Goal: Information Seeking & Learning: Learn about a topic

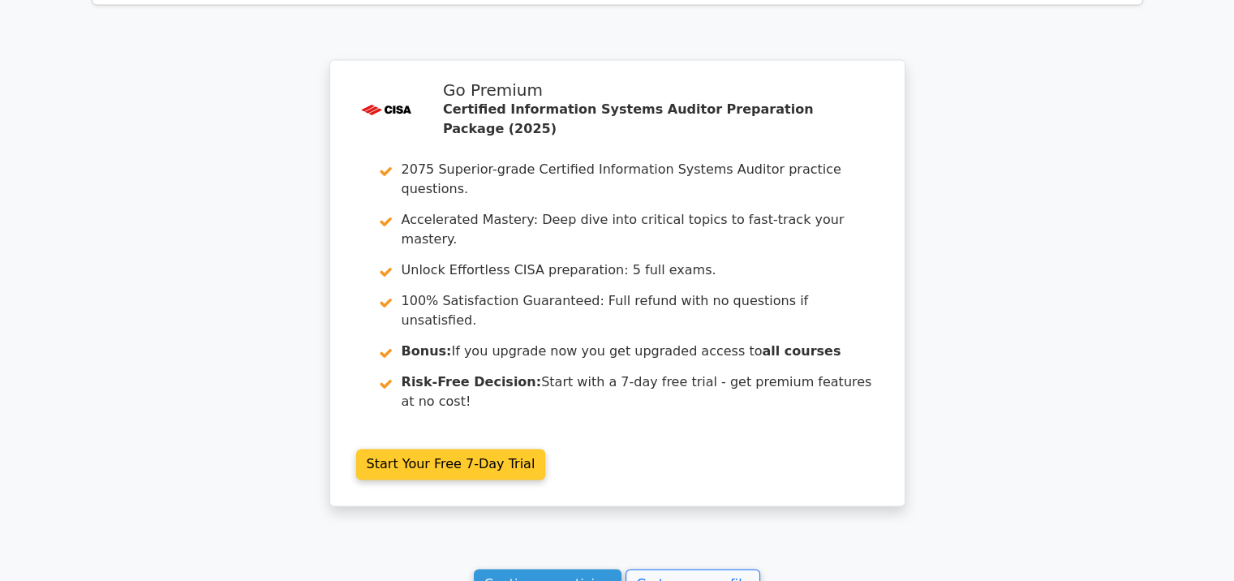
scroll to position [2365, 0]
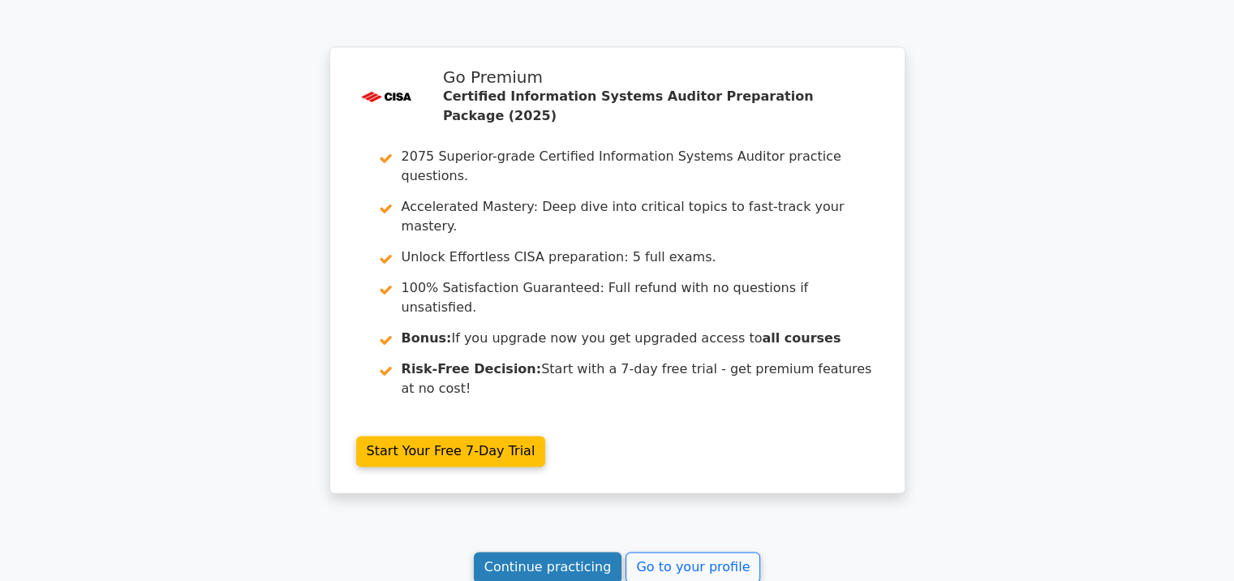
click at [526, 552] on link "Continue practicing" at bounding box center [548, 567] width 148 height 31
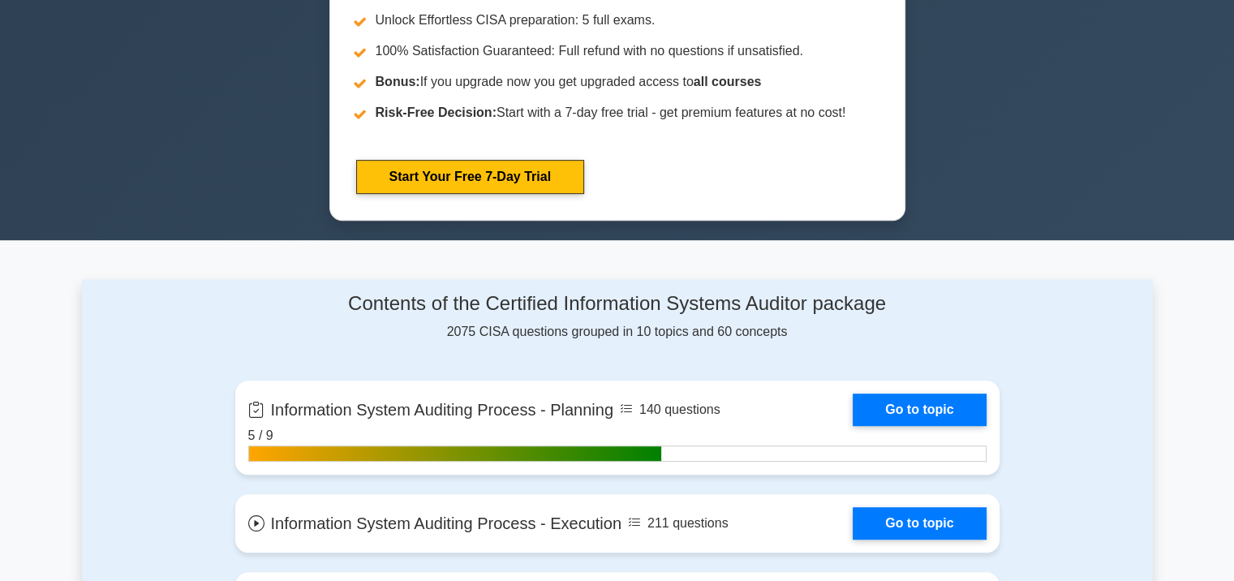
scroll to position [892, 0]
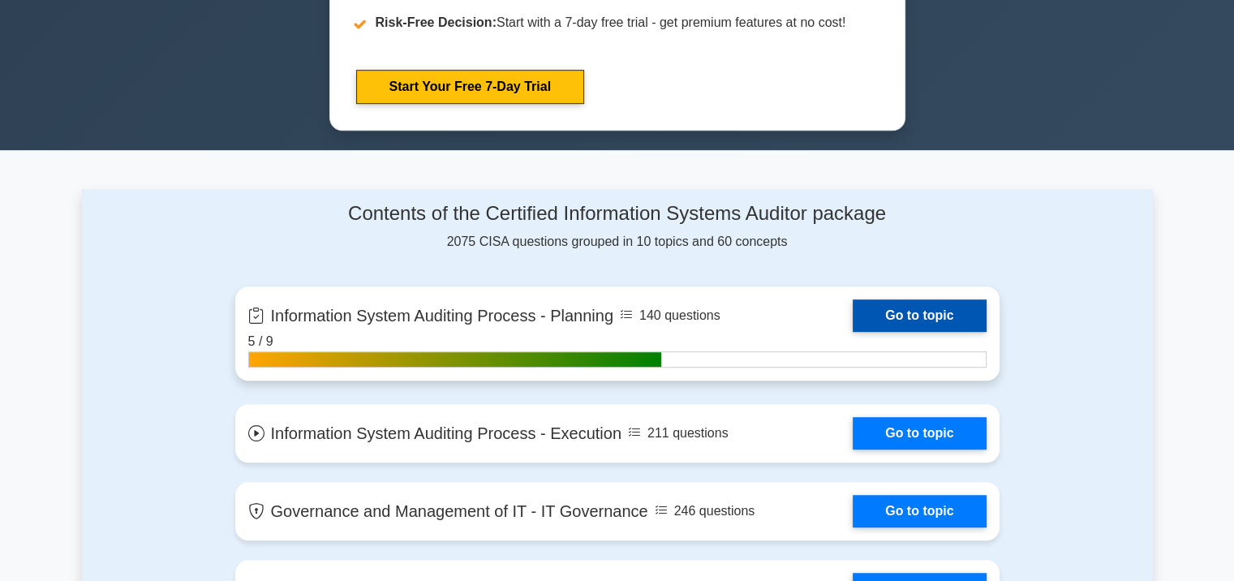
click at [939, 308] on link "Go to topic" at bounding box center [919, 315] width 133 height 32
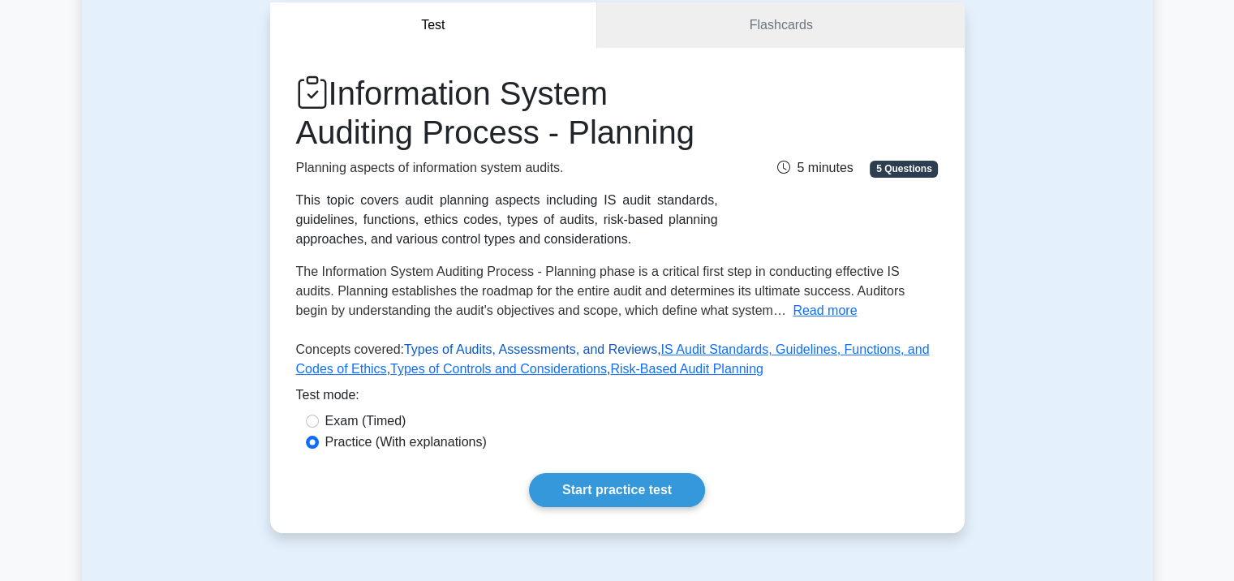
scroll to position [406, 0]
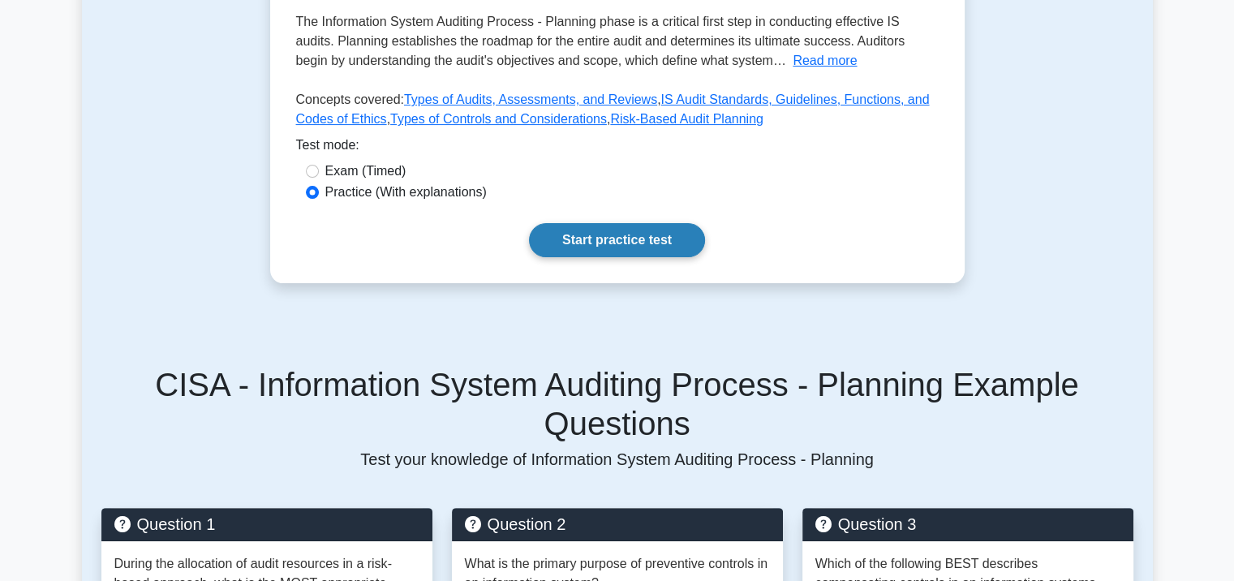
click at [604, 235] on link "Start practice test" at bounding box center [617, 240] width 176 height 34
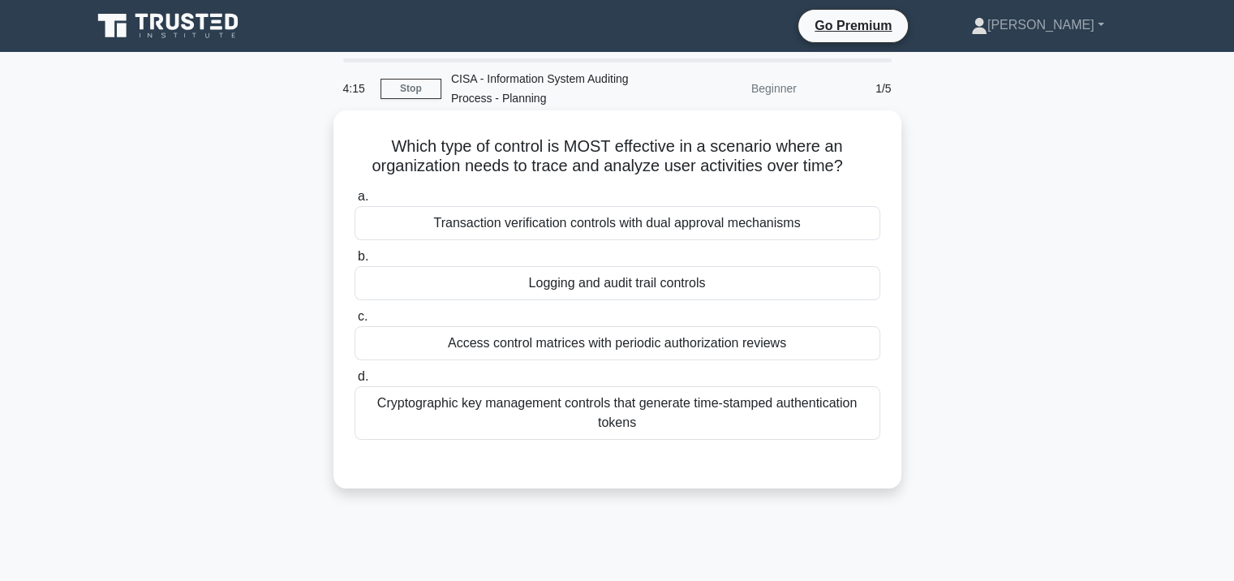
click at [594, 415] on div "Cryptographic key management controls that generate time-stamped authentication…" at bounding box center [617, 413] width 526 height 54
click at [354, 382] on input "d. Cryptographic key management controls that generate time-stamped authenticat…" at bounding box center [354, 377] width 0 height 11
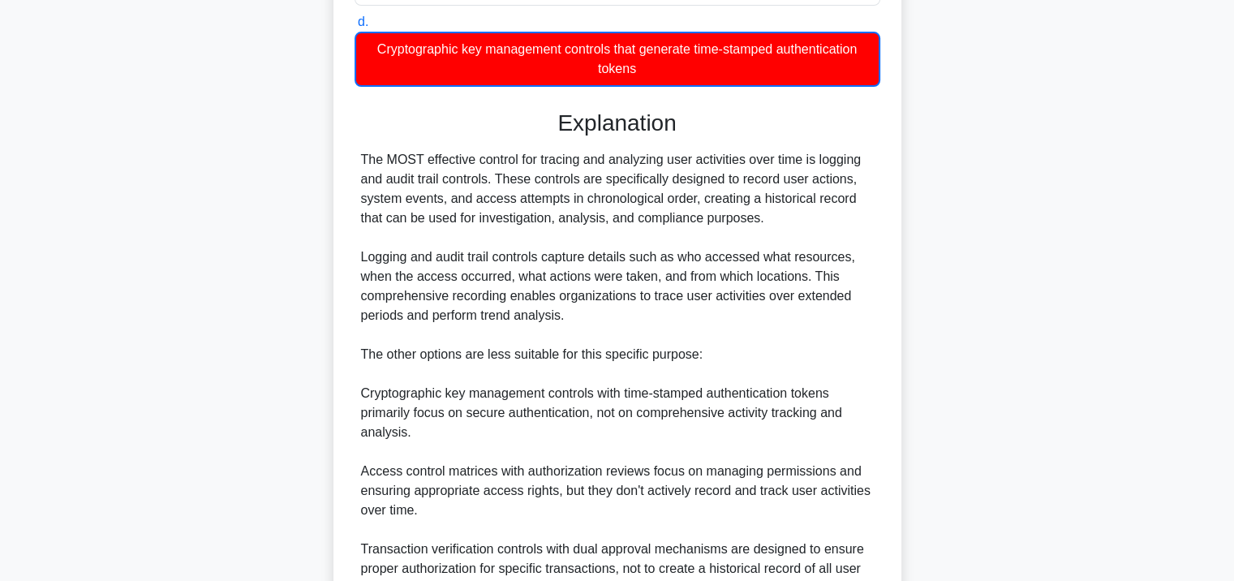
scroll to position [517, 0]
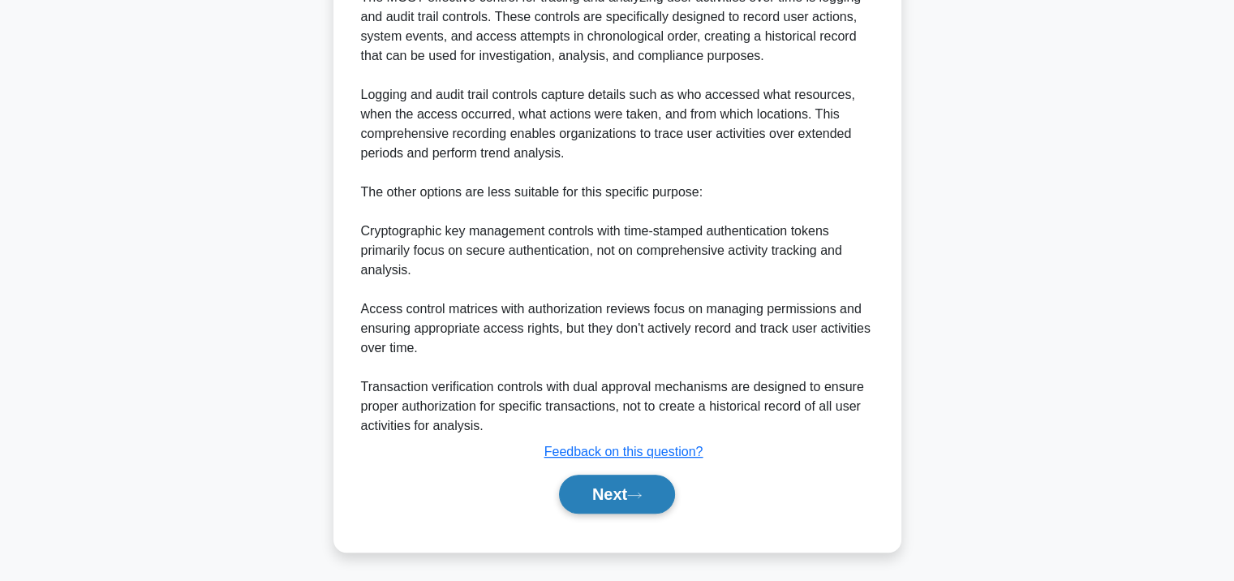
click at [604, 486] on button "Next" at bounding box center [617, 494] width 116 height 39
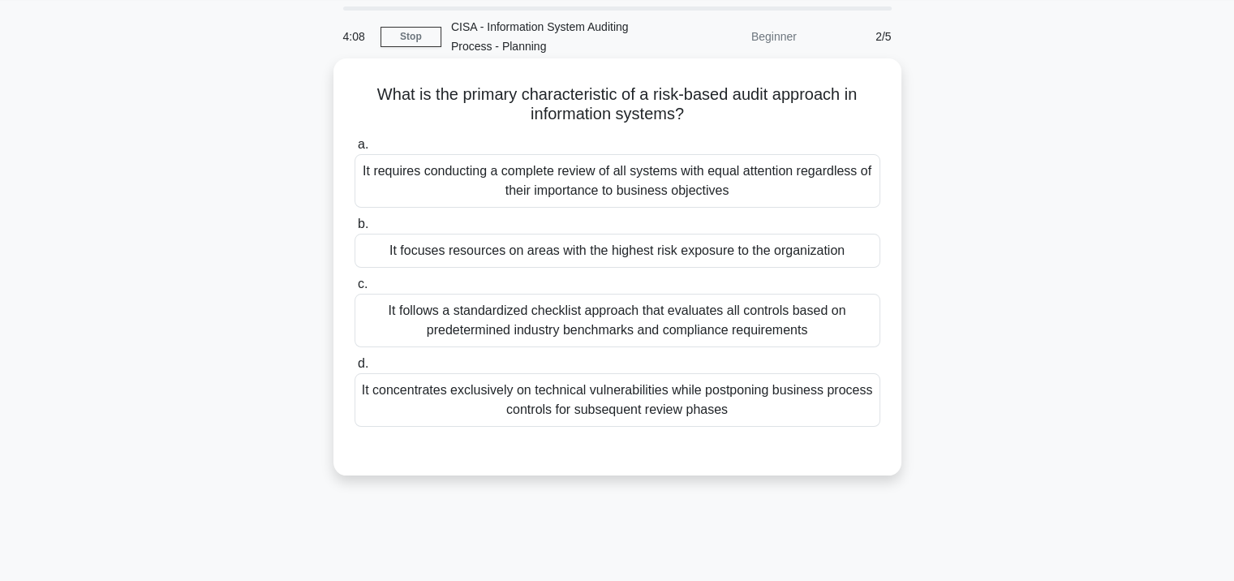
scroll to position [0, 0]
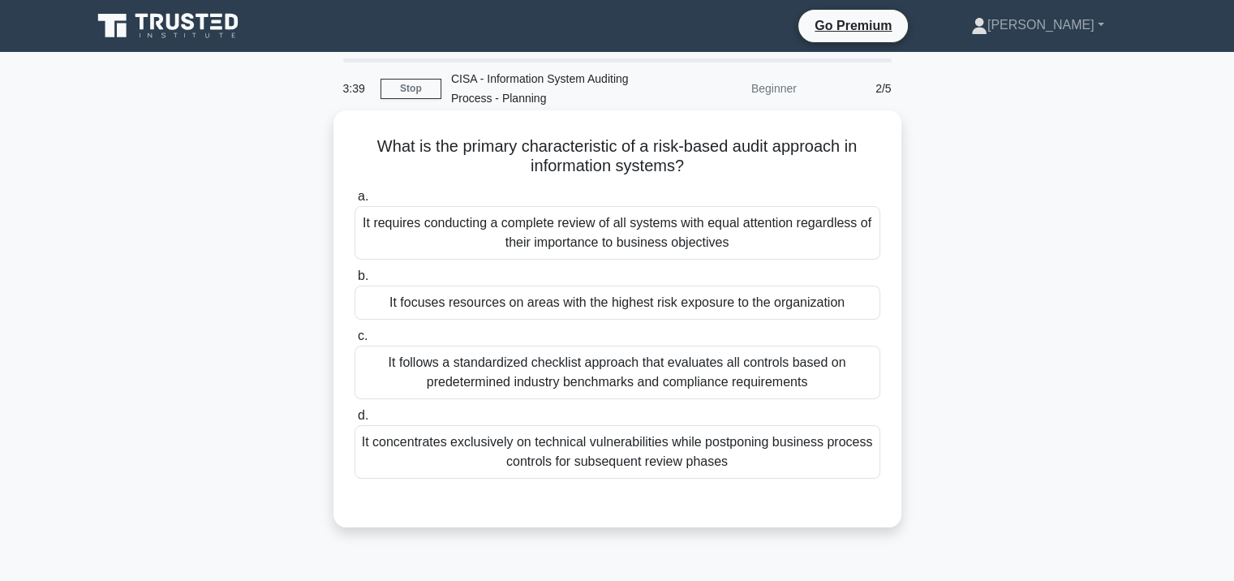
click at [558, 309] on div "It focuses resources on areas with the highest risk exposure to the organization" at bounding box center [617, 303] width 526 height 34
click at [354, 281] on input "b. It focuses resources on areas with the highest risk exposure to the organiza…" at bounding box center [354, 276] width 0 height 11
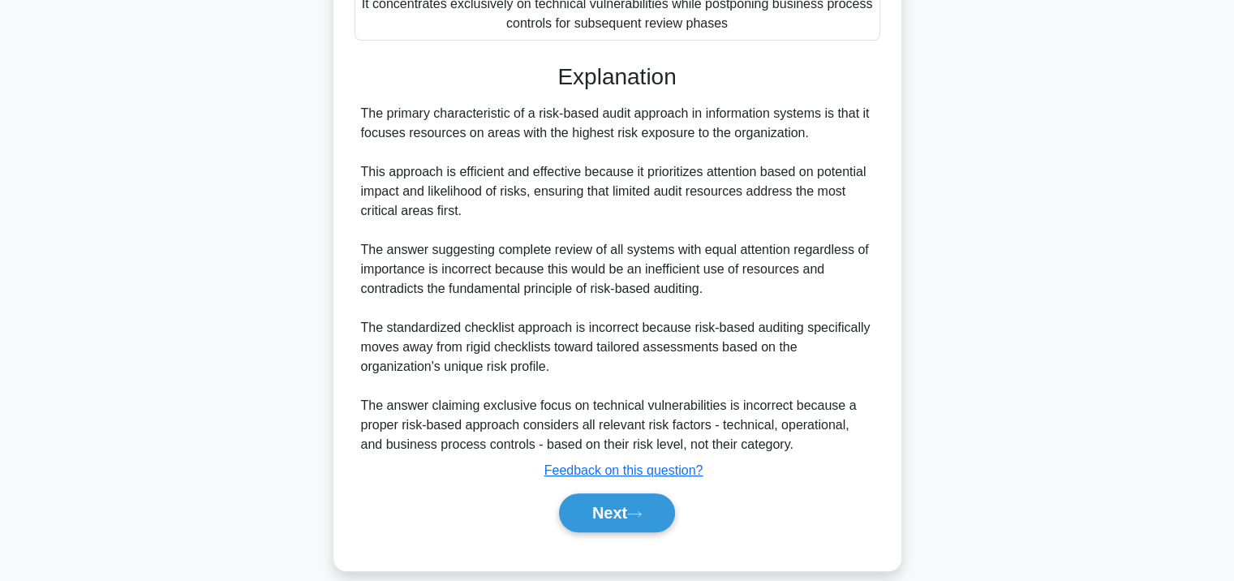
scroll to position [458, 0]
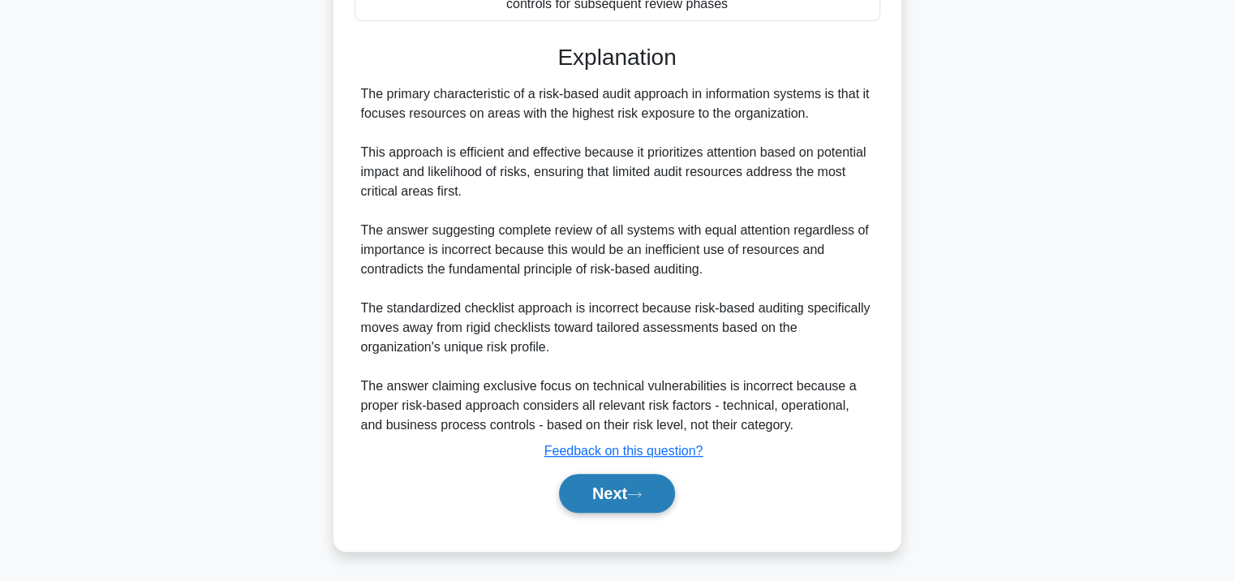
click at [617, 497] on button "Next" at bounding box center [617, 493] width 116 height 39
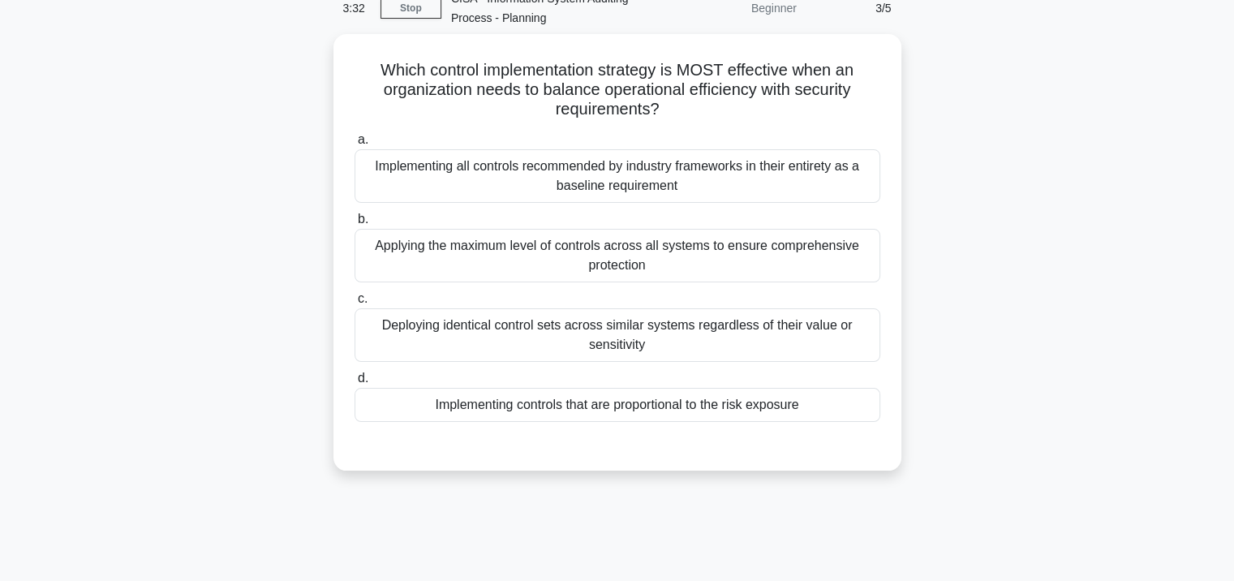
scroll to position [52, 0]
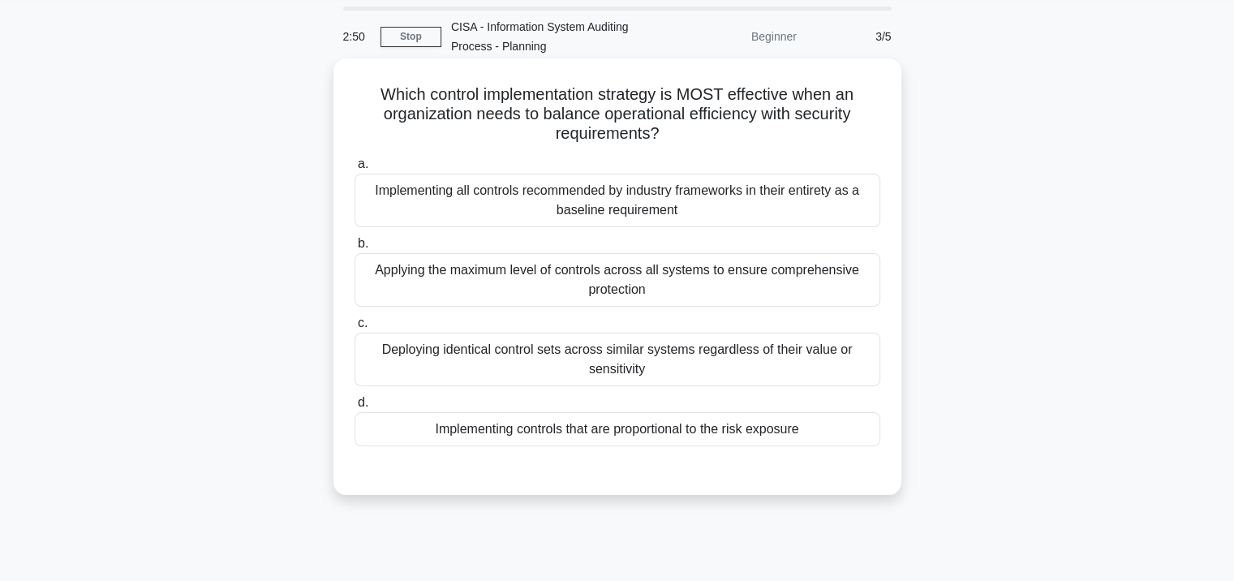
click at [591, 366] on div "Deploying identical control sets across similar systems regardless of their val…" at bounding box center [617, 360] width 526 height 54
click at [354, 329] on input "c. Deploying identical control sets across similar systems regardless of their …" at bounding box center [354, 323] width 0 height 11
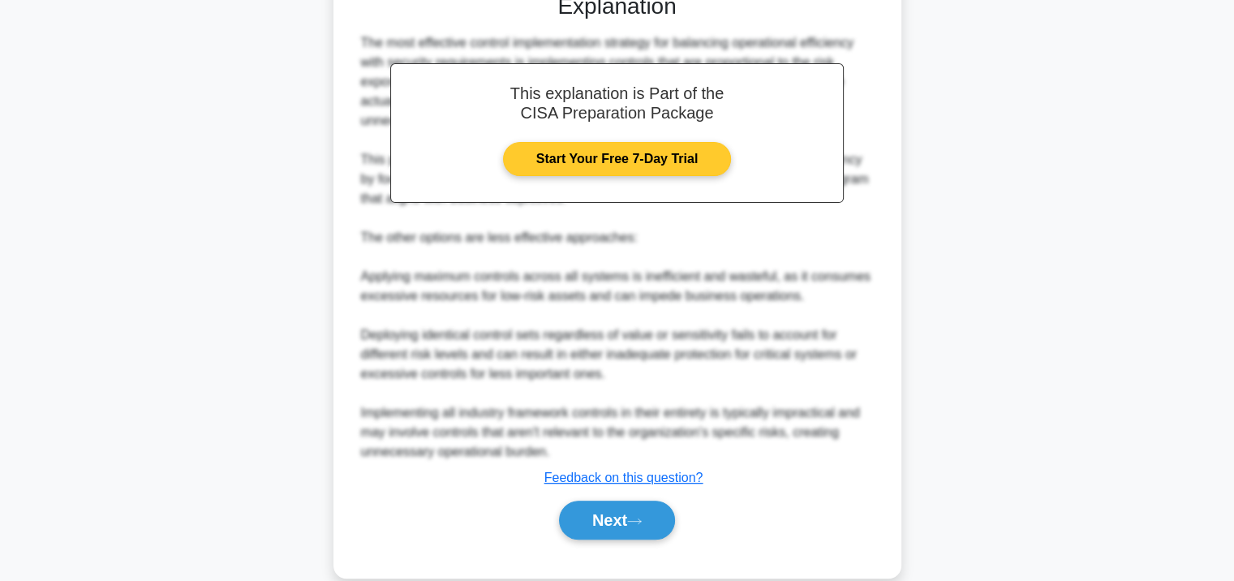
scroll to position [556, 0]
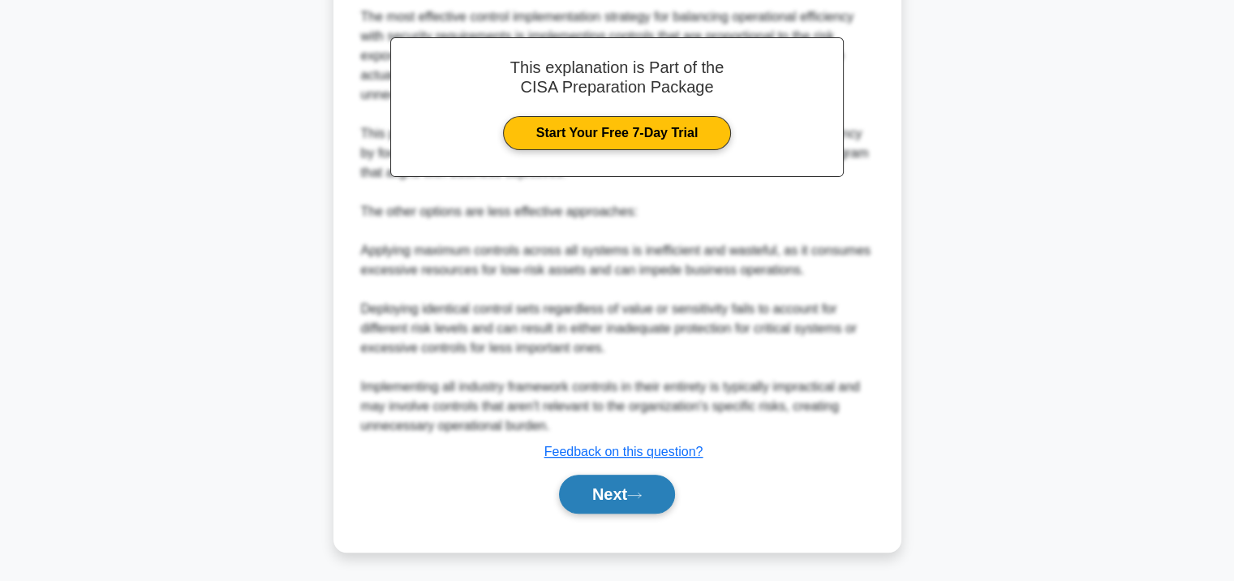
click at [599, 500] on button "Next" at bounding box center [617, 494] width 116 height 39
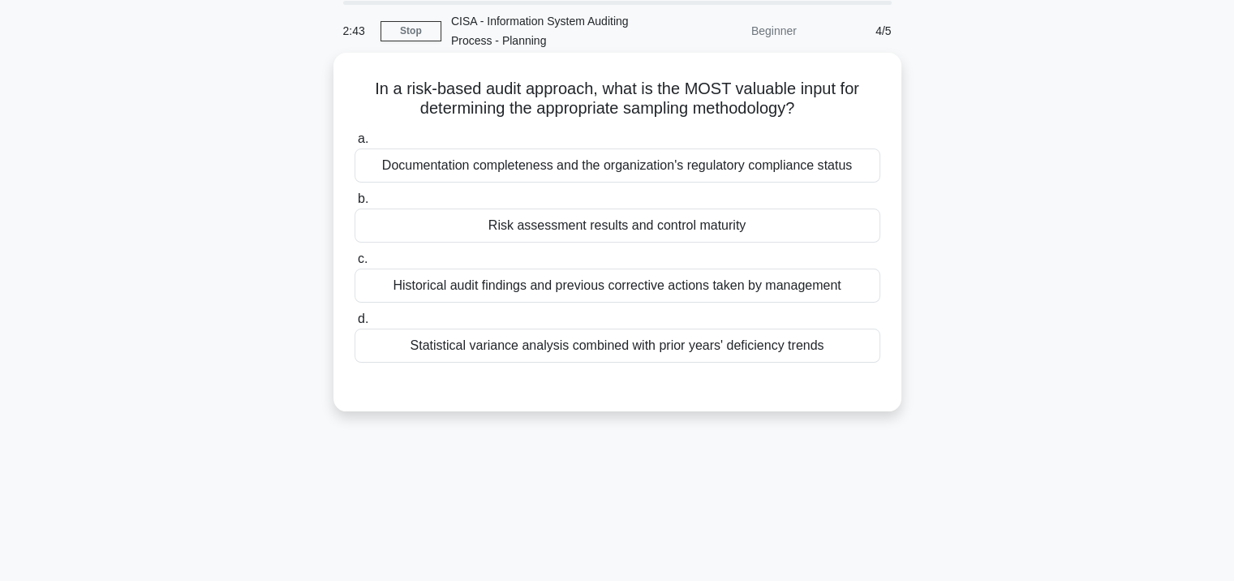
scroll to position [0, 0]
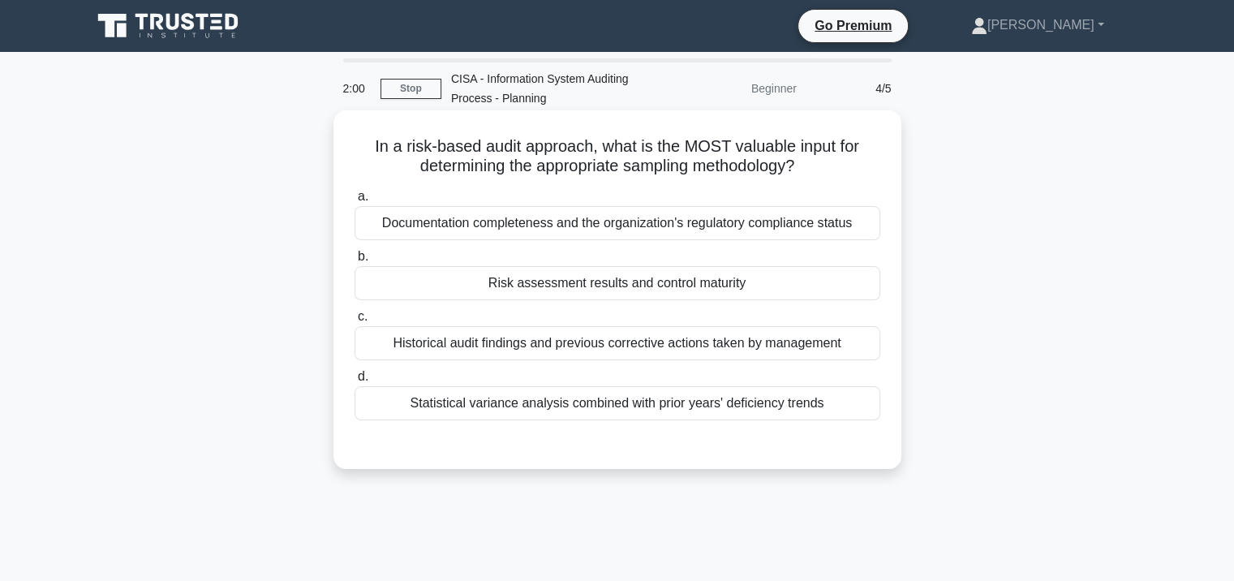
click at [584, 274] on div "Risk assessment results and control maturity" at bounding box center [617, 283] width 526 height 34
click at [354, 262] on input "b. Risk assessment results and control maturity" at bounding box center [354, 256] width 0 height 11
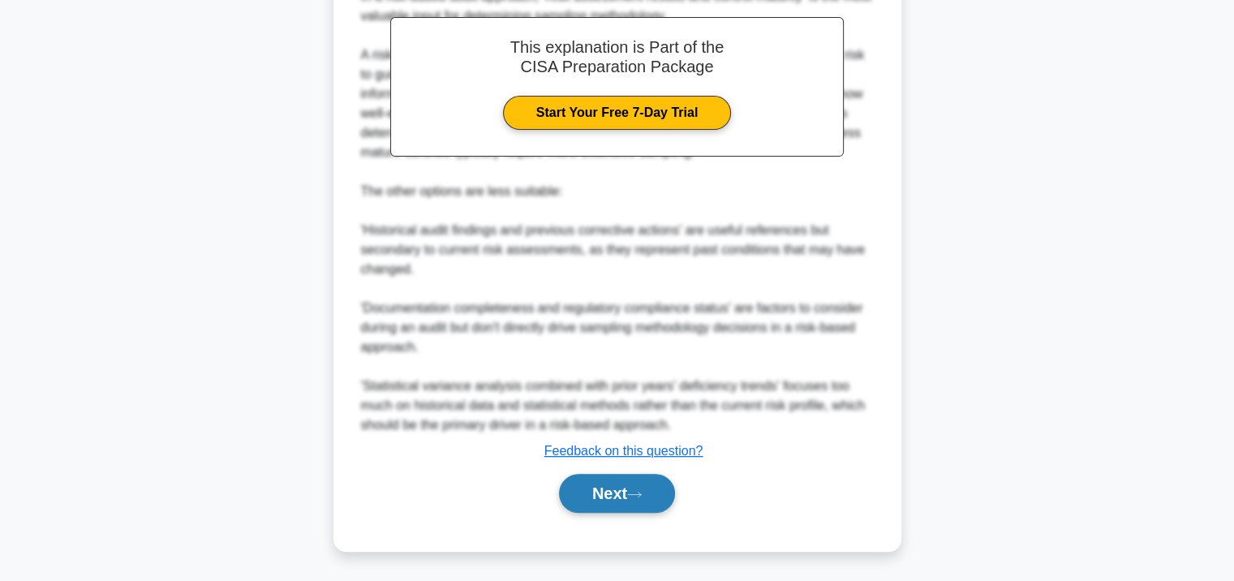
click at [617, 477] on button "Next" at bounding box center [617, 493] width 116 height 39
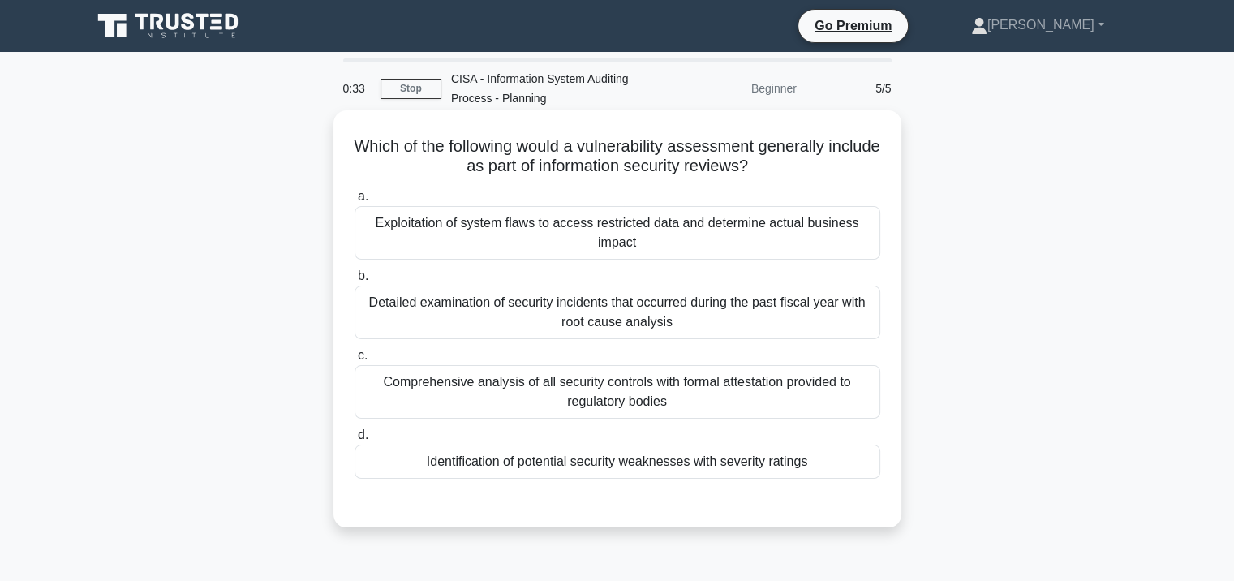
click at [600, 255] on div "Exploitation of system flaws to access restricted data and determine actual bus…" at bounding box center [617, 233] width 526 height 54
click at [354, 202] on input "a. Exploitation of system flaws to access restricted data and determine actual …" at bounding box center [354, 196] width 0 height 11
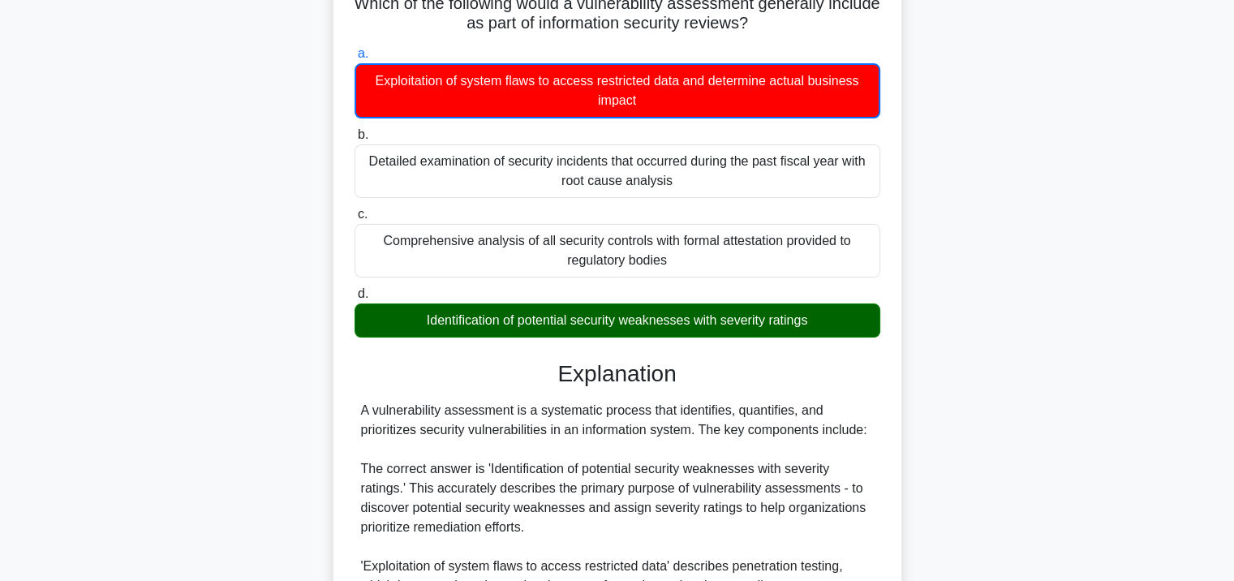
scroll to position [324, 0]
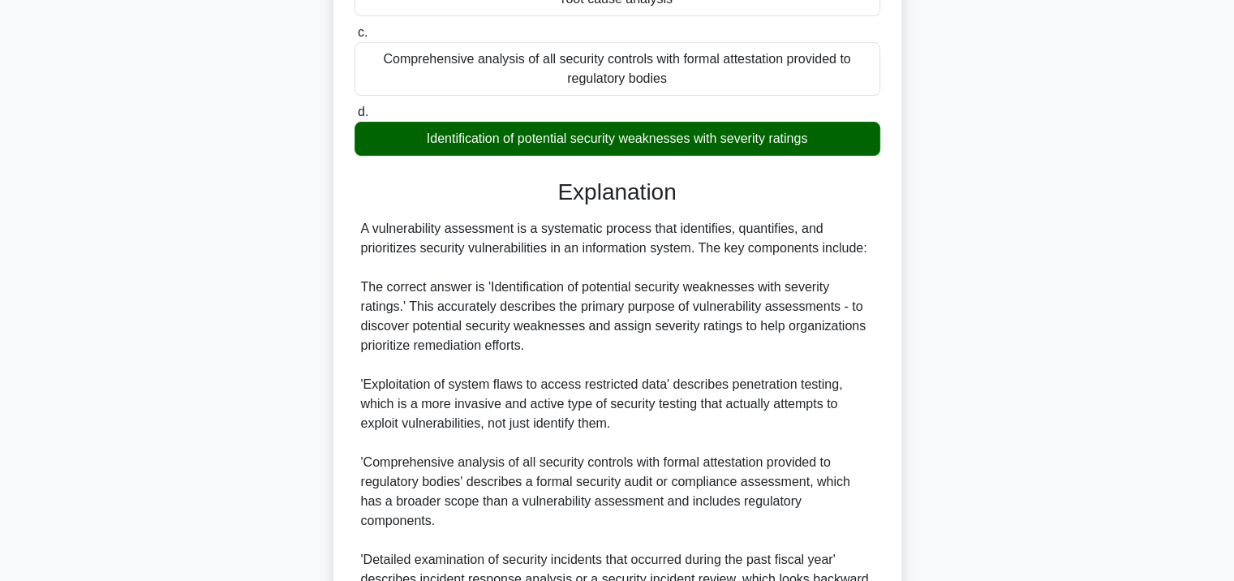
drag, startPoint x: 724, startPoint y: 140, endPoint x: 767, endPoint y: 141, distance: 43.8
click at [765, 140] on div "Identification of potential security weaknesses with severity ratings" at bounding box center [617, 139] width 526 height 34
drag, startPoint x: 814, startPoint y: 142, endPoint x: 417, endPoint y: 139, distance: 397.5
click at [417, 139] on div "Identification of potential security weaknesses with severity ratings" at bounding box center [617, 139] width 526 height 34
click at [377, 173] on div "a. Exploitation of system flaws to access restricted data and determine actual …" at bounding box center [617, 282] width 529 height 847
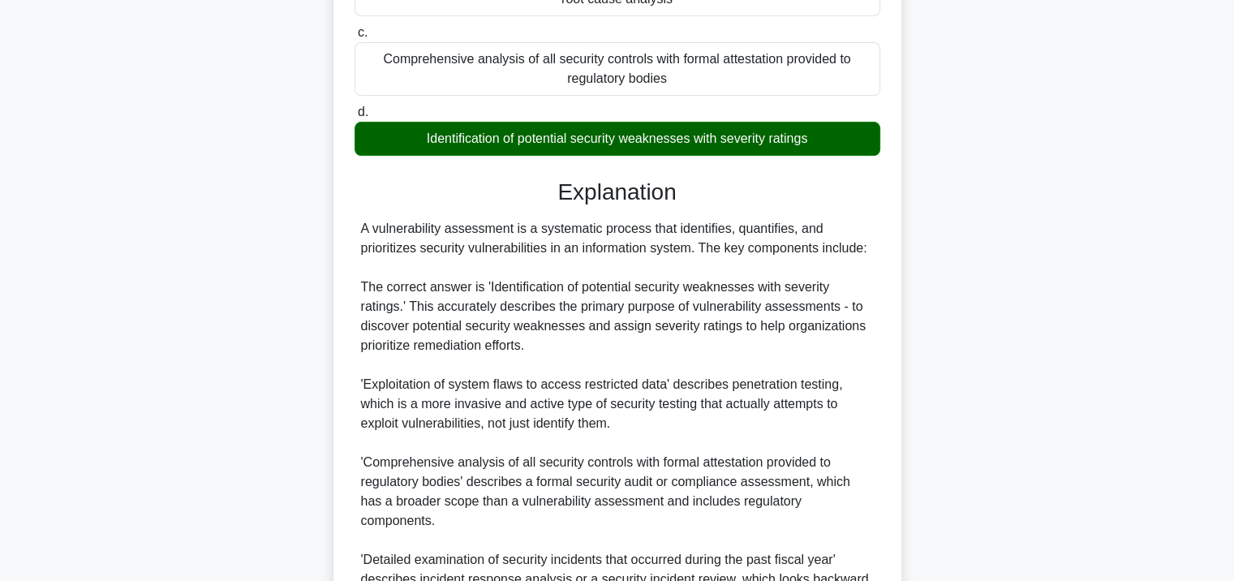
scroll to position [478, 0]
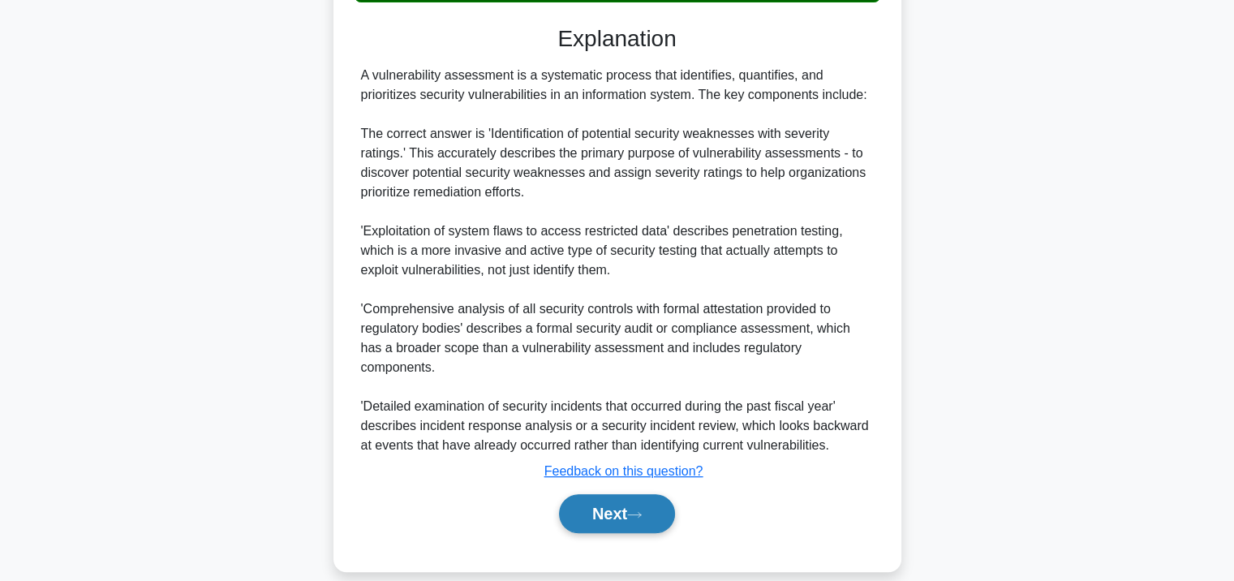
click at [629, 501] on button "Next" at bounding box center [617, 513] width 116 height 39
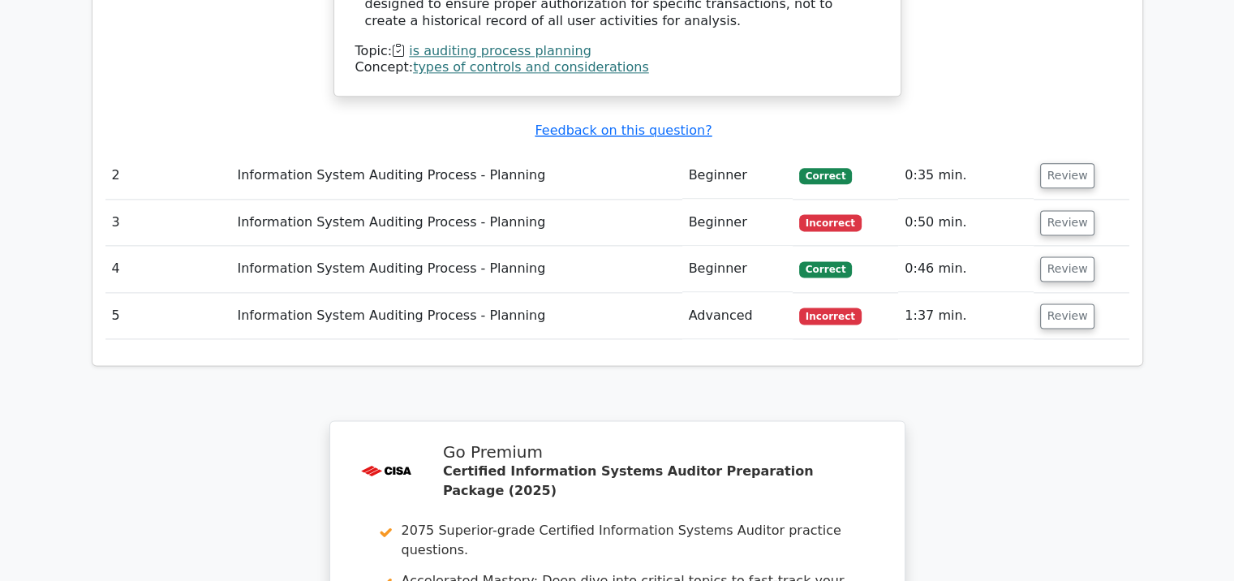
scroll to position [2352, 0]
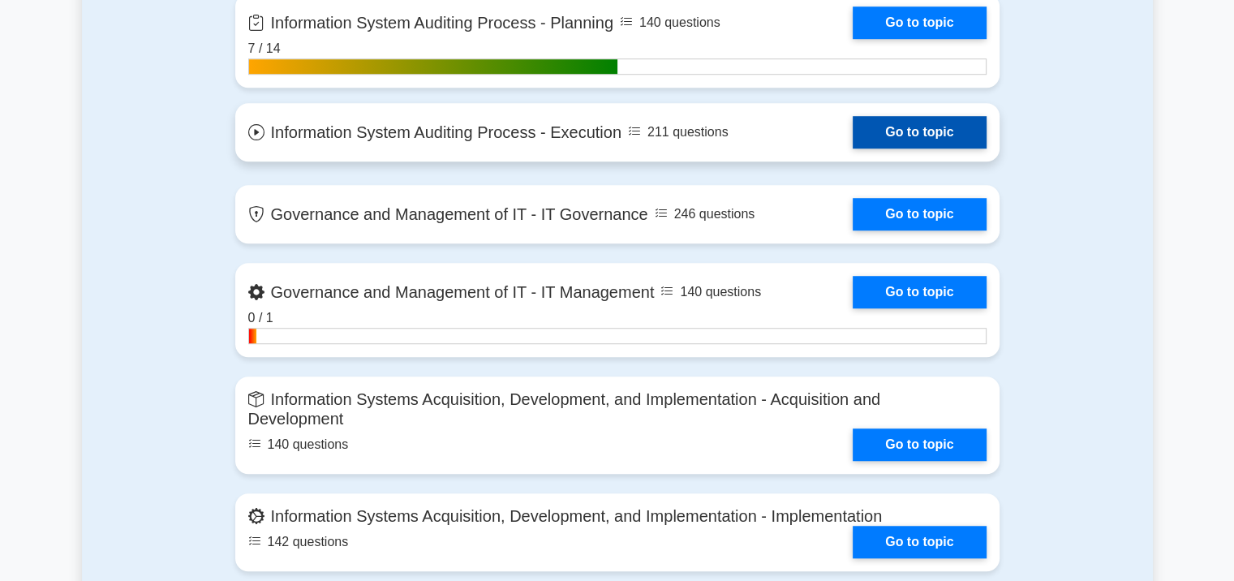
scroll to position [973, 0]
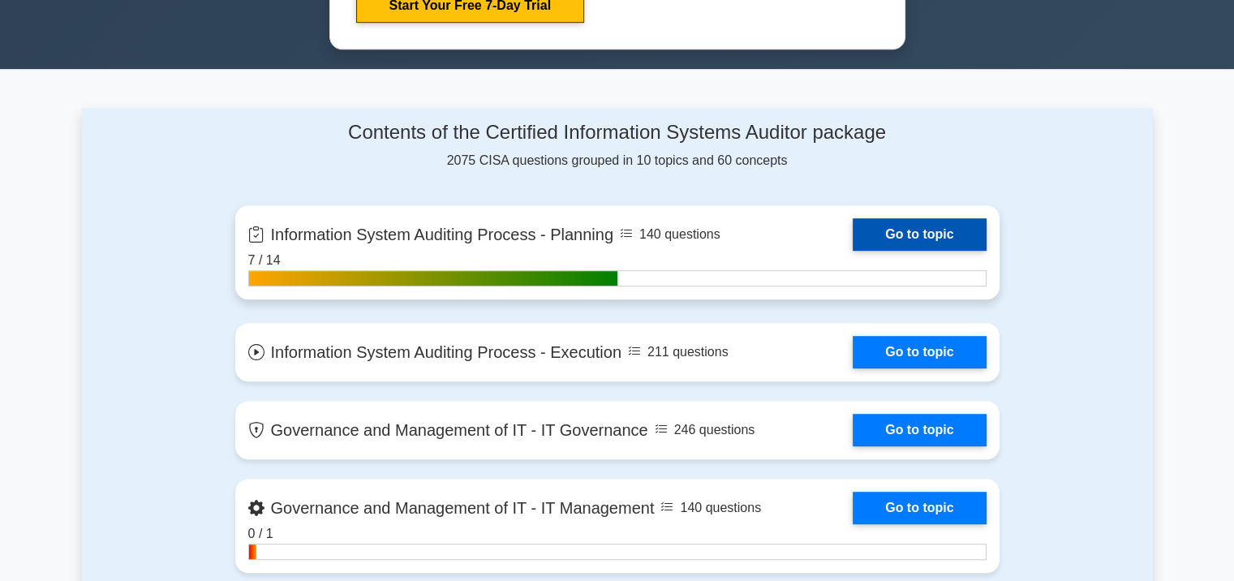
click at [905, 230] on link "Go to topic" at bounding box center [919, 234] width 133 height 32
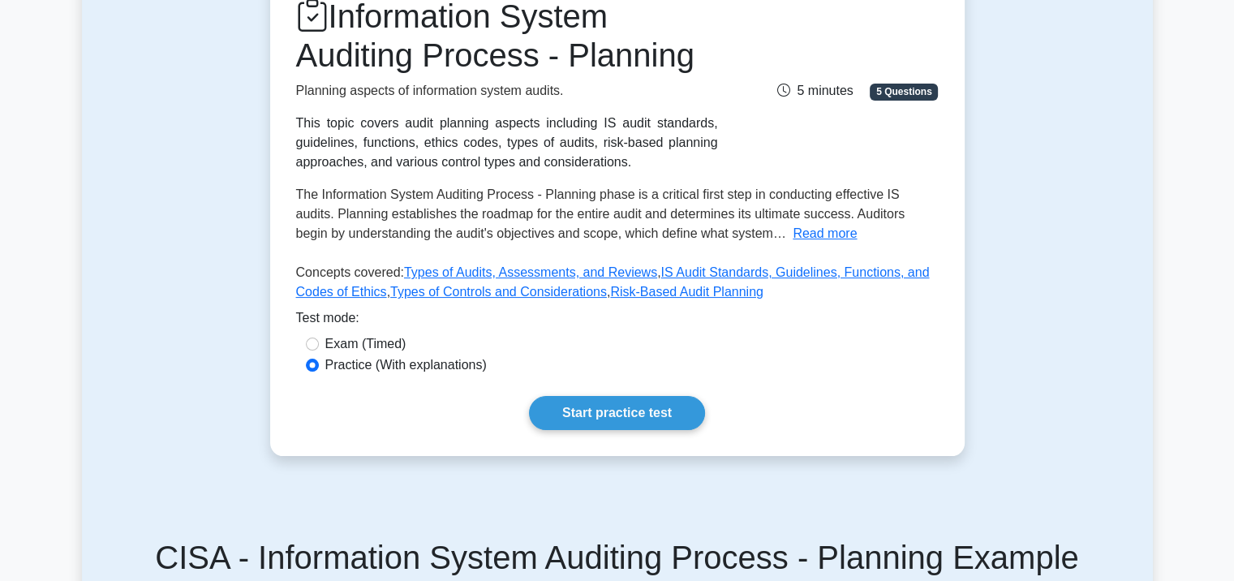
scroll to position [81, 0]
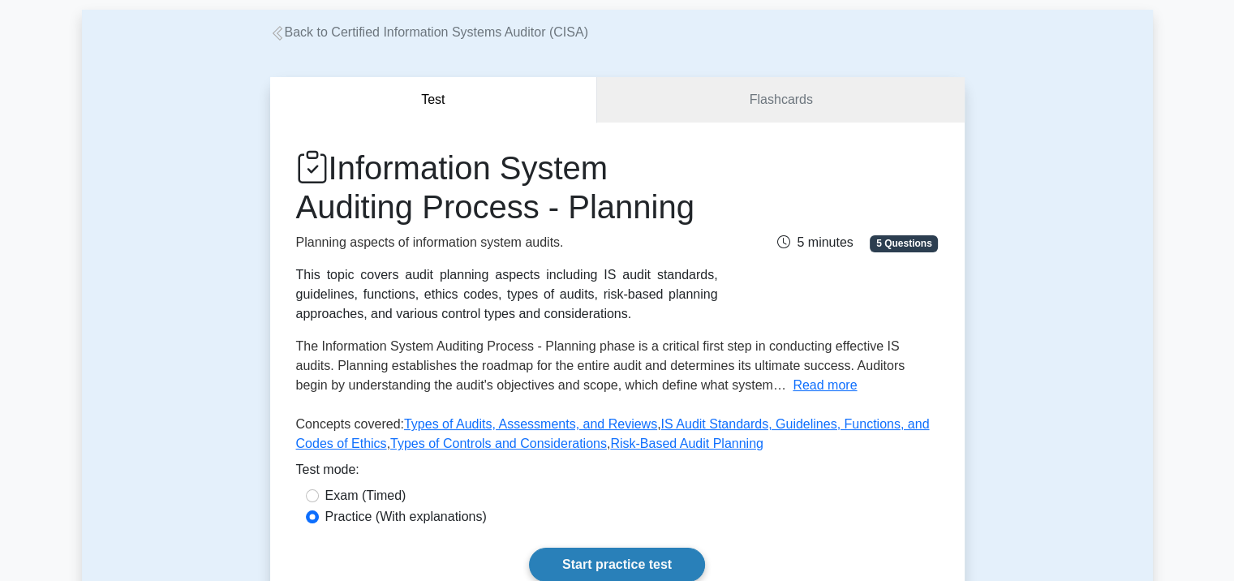
click at [624, 561] on link "Start practice test" at bounding box center [617, 565] width 176 height 34
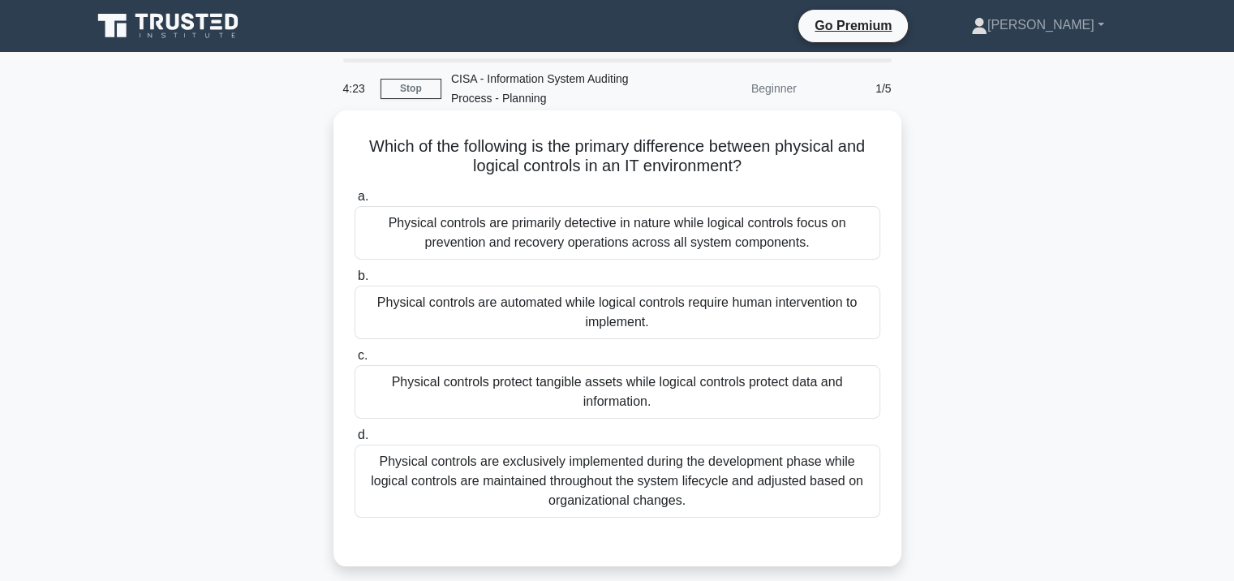
click at [625, 490] on div "Physical controls are exclusively implemented during the development phase whil…" at bounding box center [617, 481] width 526 height 73
click at [354, 440] on input "d. Physical controls are exclusively implemented during the development phase w…" at bounding box center [354, 435] width 0 height 11
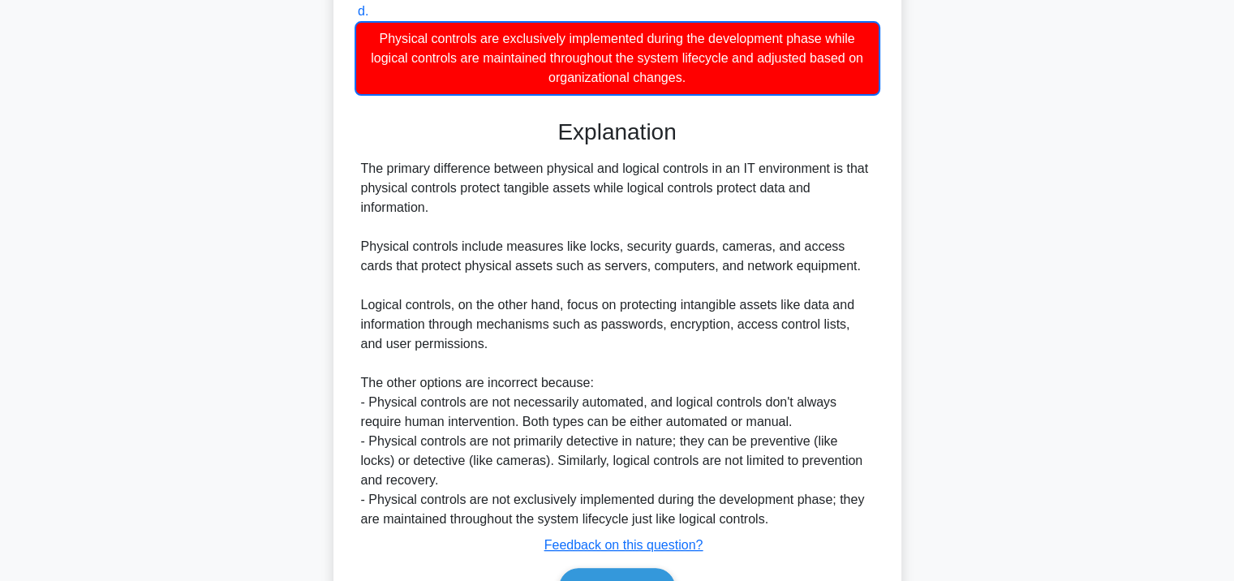
scroll to position [517, 0]
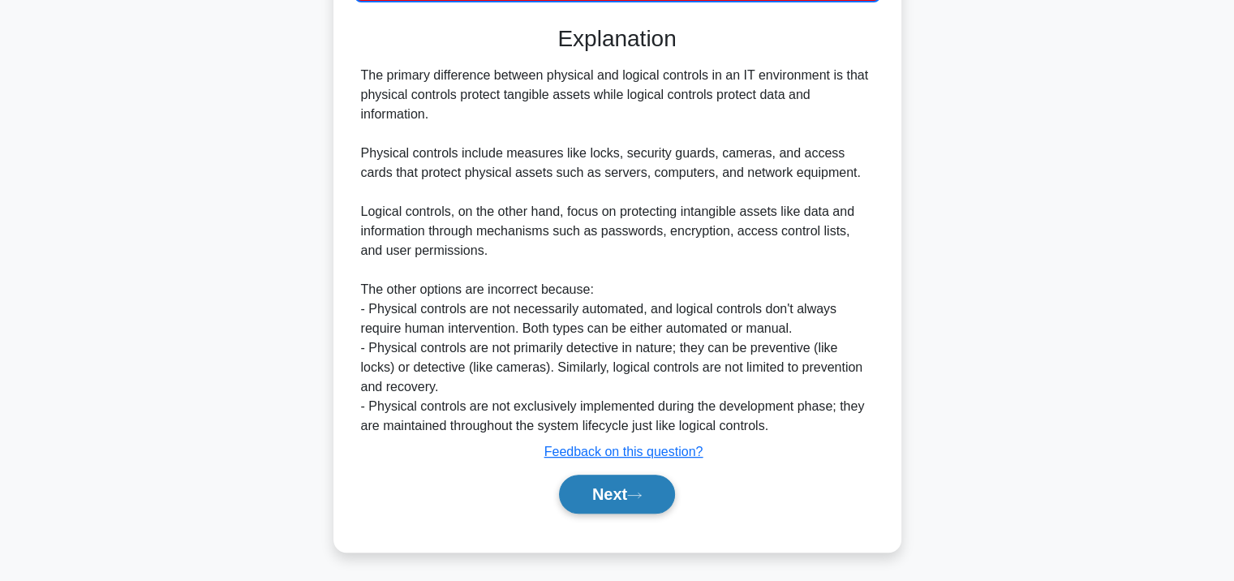
click at [600, 487] on button "Next" at bounding box center [617, 494] width 116 height 39
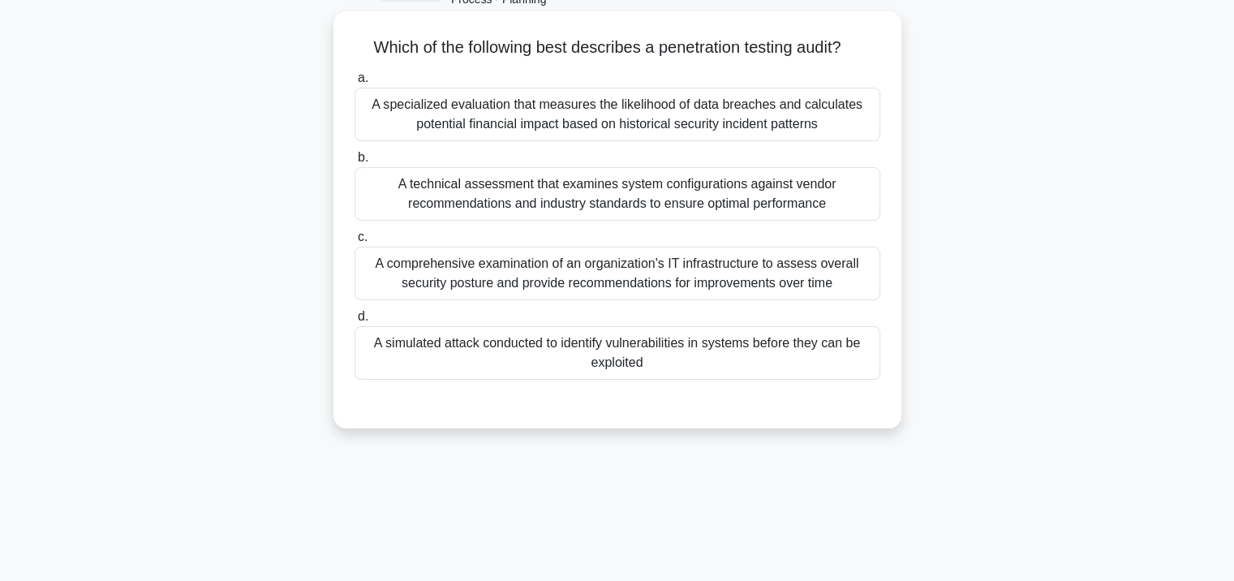
scroll to position [0, 0]
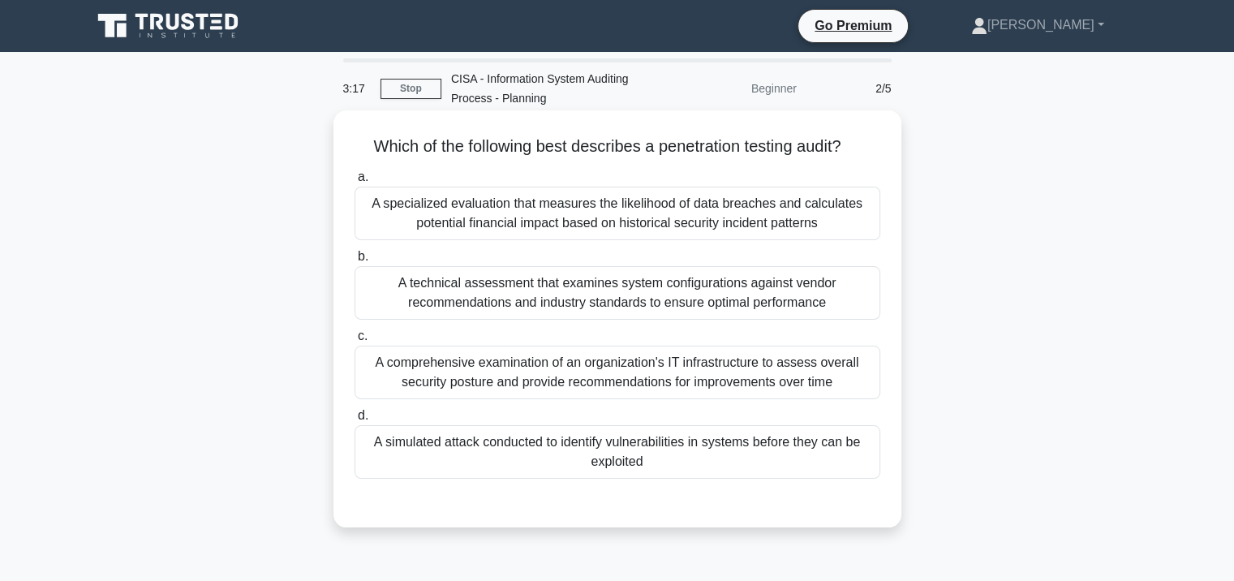
click at [567, 445] on div "A simulated attack conducted to identify vulnerabilities in systems before they…" at bounding box center [617, 452] width 526 height 54
click at [354, 421] on input "d. A simulated attack conducted to identify vulnerabilities in systems before t…" at bounding box center [354, 415] width 0 height 11
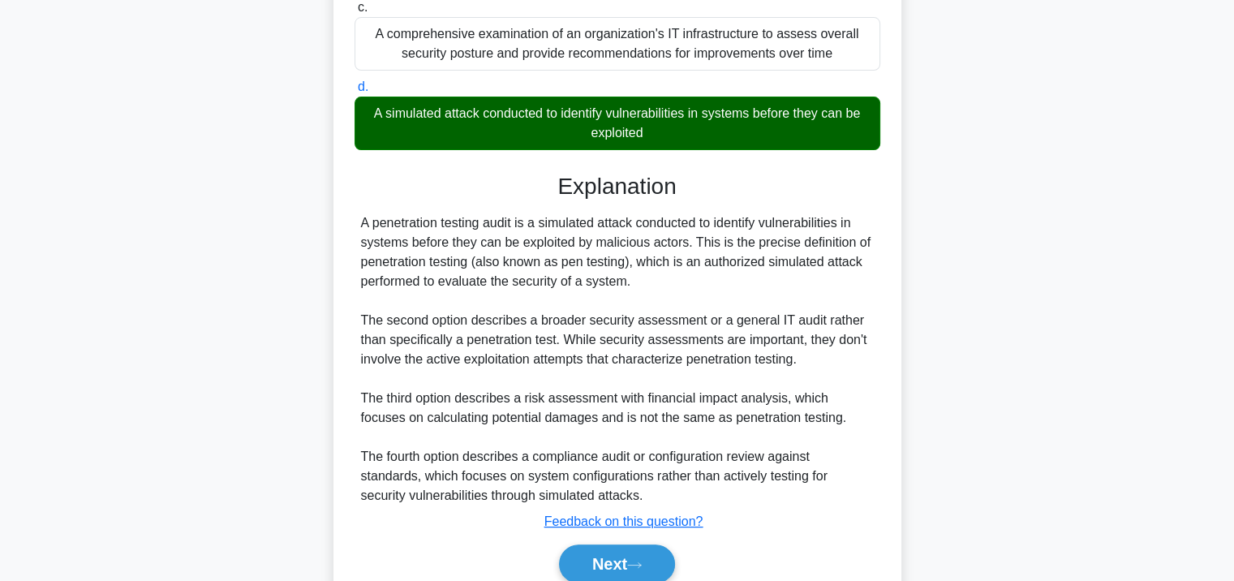
scroll to position [399, 0]
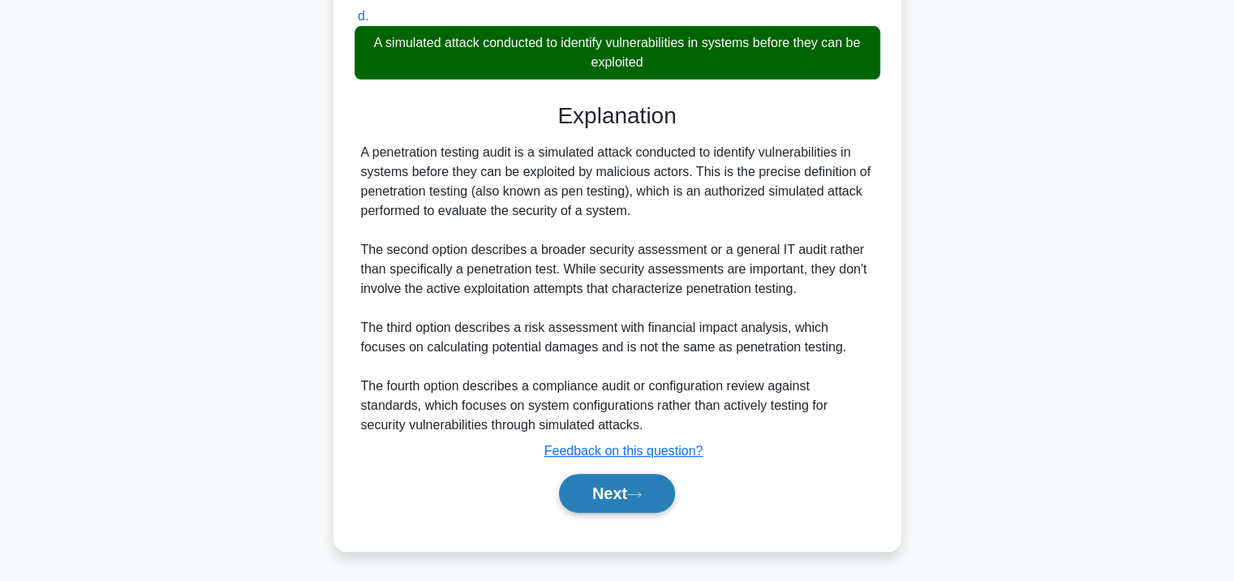
click at [595, 505] on button "Next" at bounding box center [617, 493] width 116 height 39
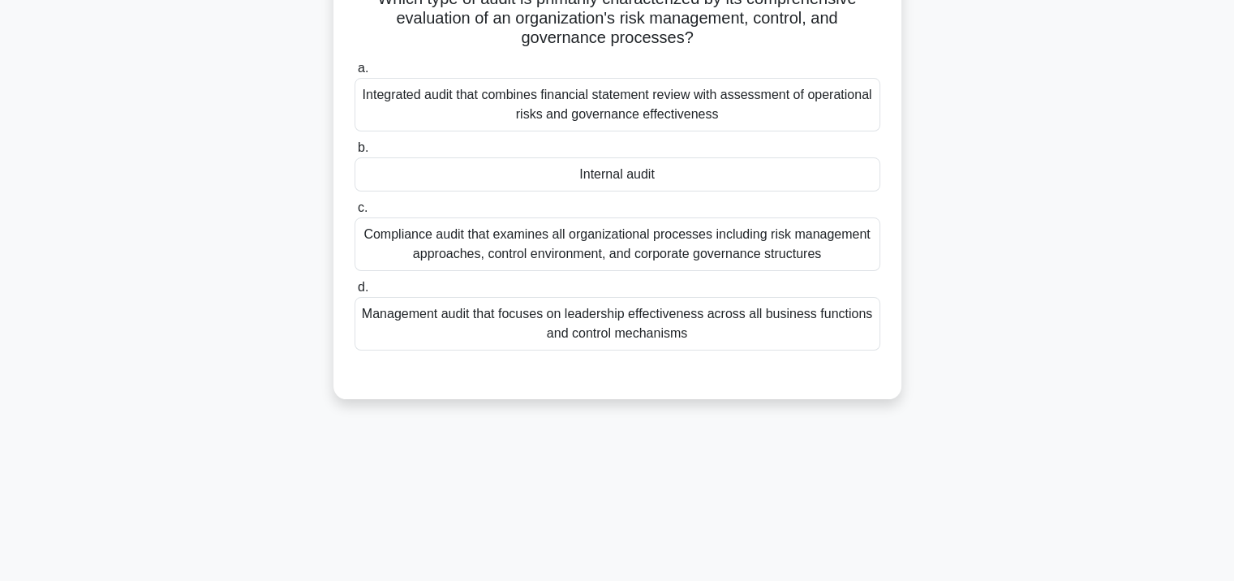
scroll to position [52, 0]
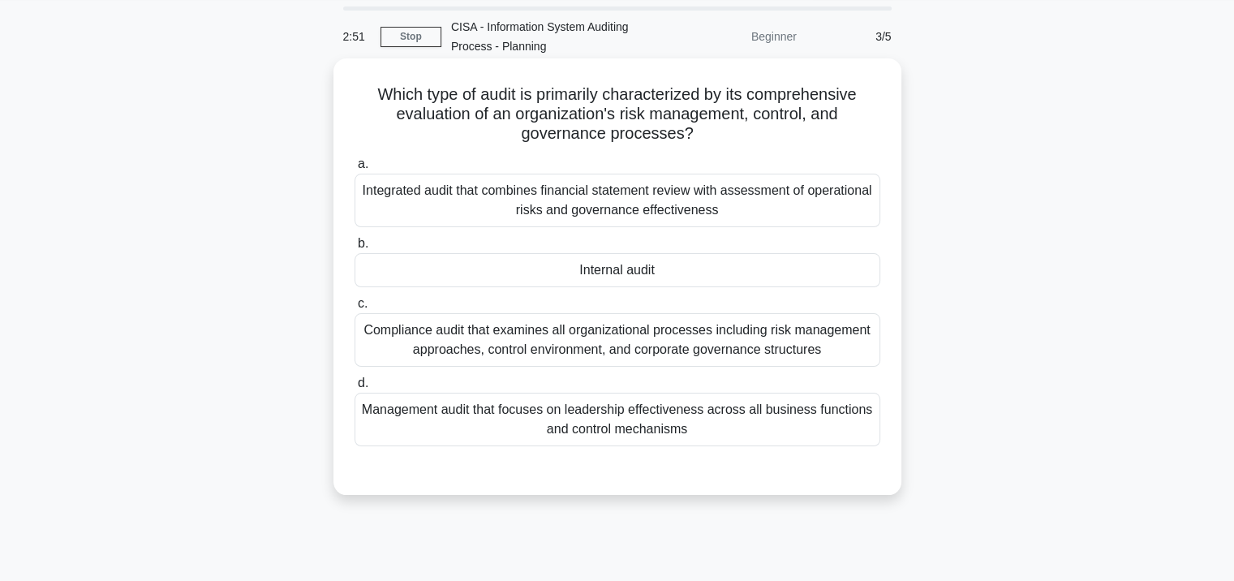
click at [625, 273] on div "Internal audit" at bounding box center [617, 270] width 526 height 34
click at [354, 249] on input "b. Internal audit" at bounding box center [354, 243] width 0 height 11
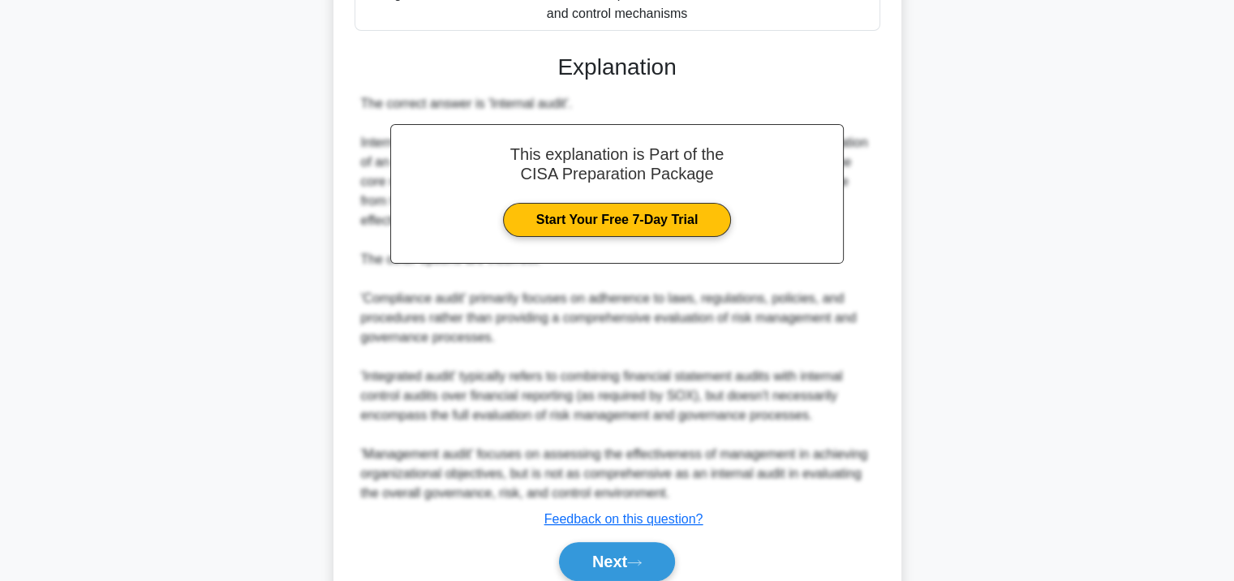
scroll to position [535, 0]
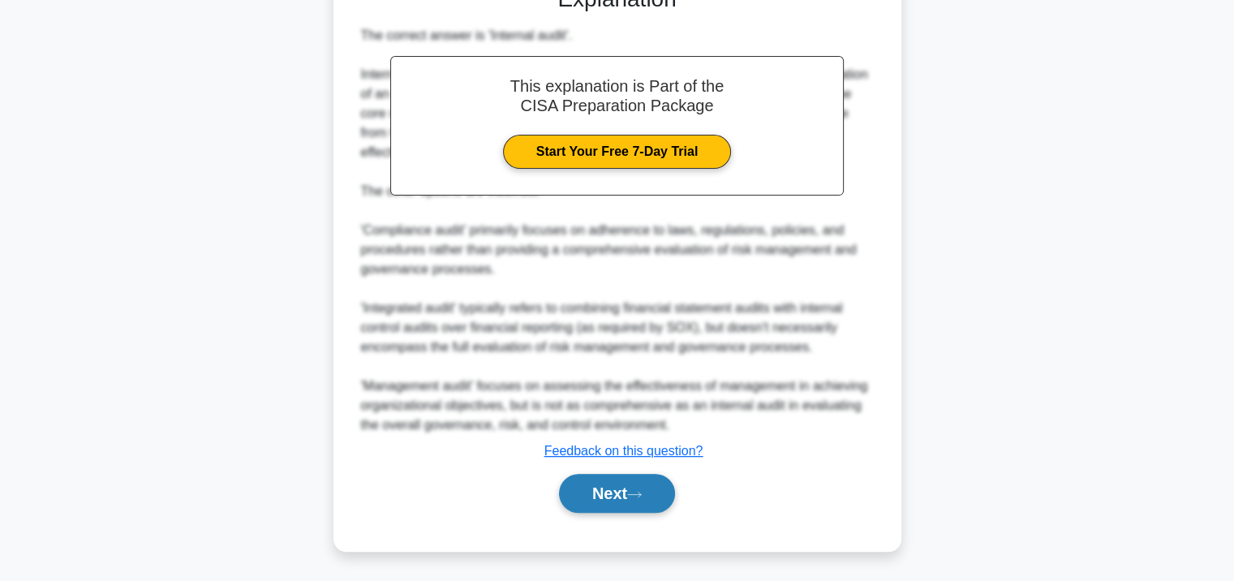
click at [672, 479] on button "Next" at bounding box center [617, 493] width 116 height 39
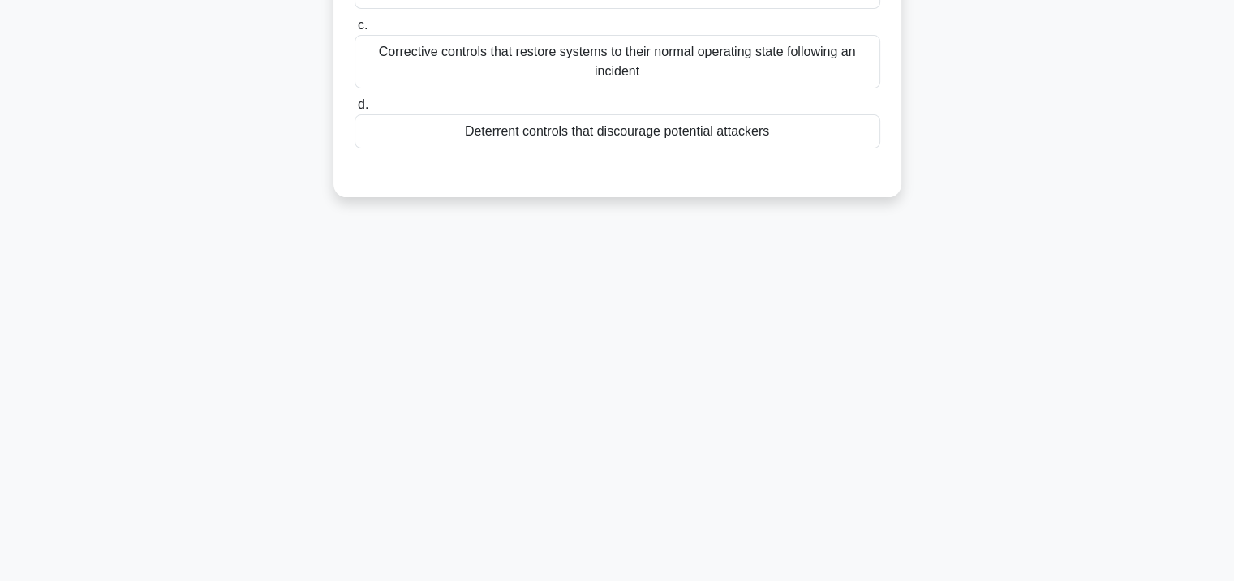
scroll to position [52, 0]
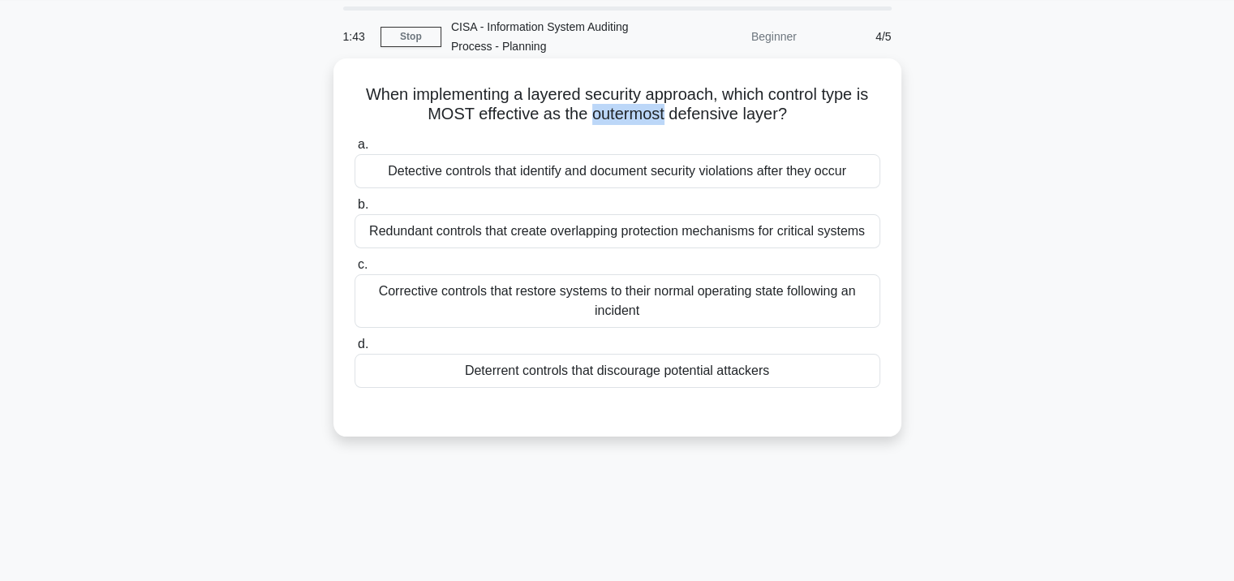
drag, startPoint x: 591, startPoint y: 110, endPoint x: 664, endPoint y: 108, distance: 73.9
click at [664, 108] on h5 "When implementing a layered security approach, which control type is MOST effec…" at bounding box center [617, 104] width 529 height 41
click at [544, 141] on label "a. Detective controls that identify and document security violations after they…" at bounding box center [617, 162] width 526 height 54
click at [354, 141] on input "a. Detective controls that identify and document security violations after they…" at bounding box center [354, 145] width 0 height 11
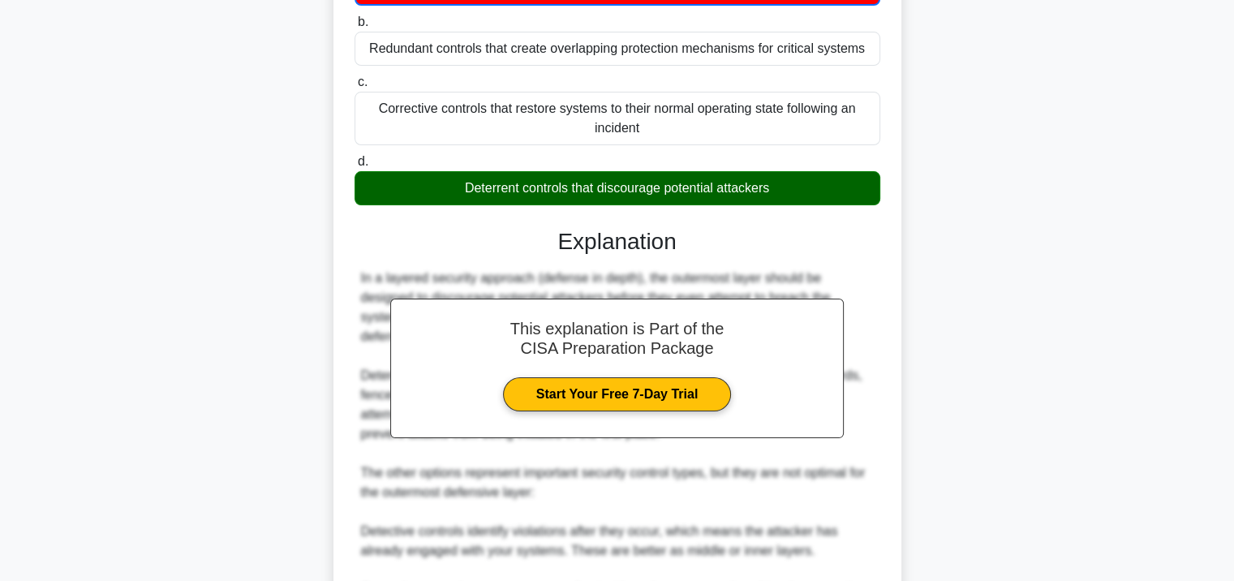
scroll to position [458, 0]
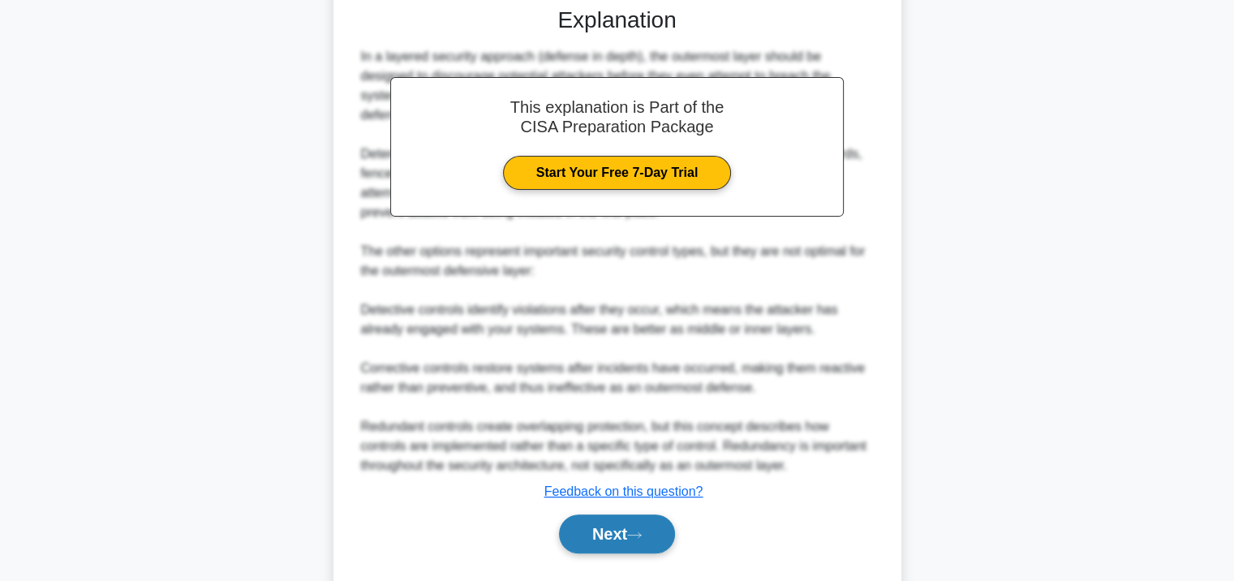
drag, startPoint x: 566, startPoint y: 532, endPoint x: 566, endPoint y: 520, distance: 12.2
click at [568, 532] on button "Next" at bounding box center [617, 533] width 116 height 39
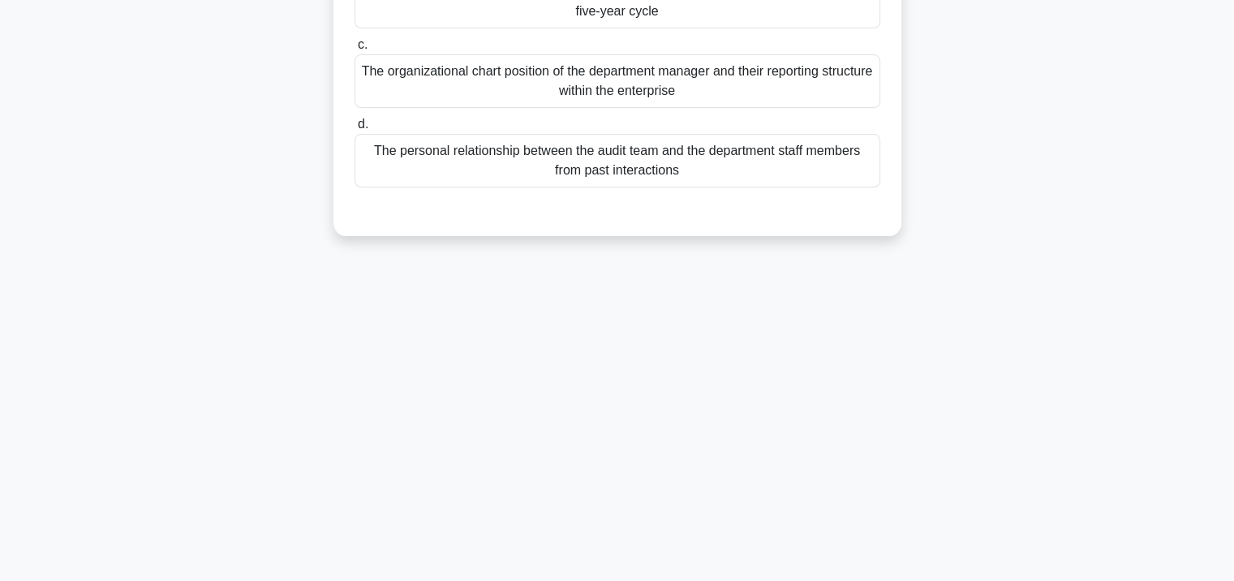
scroll to position [0, 0]
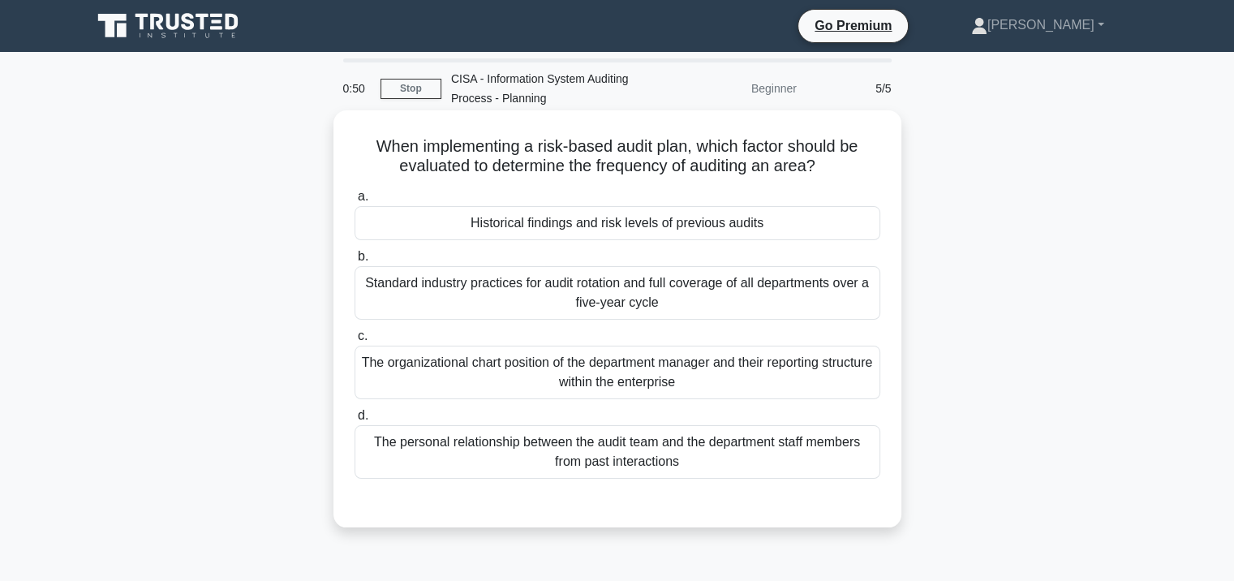
click at [636, 230] on div "Historical findings and risk levels of previous audits" at bounding box center [617, 223] width 526 height 34
click at [354, 202] on input "a. Historical findings and risk levels of previous audits" at bounding box center [354, 196] width 0 height 11
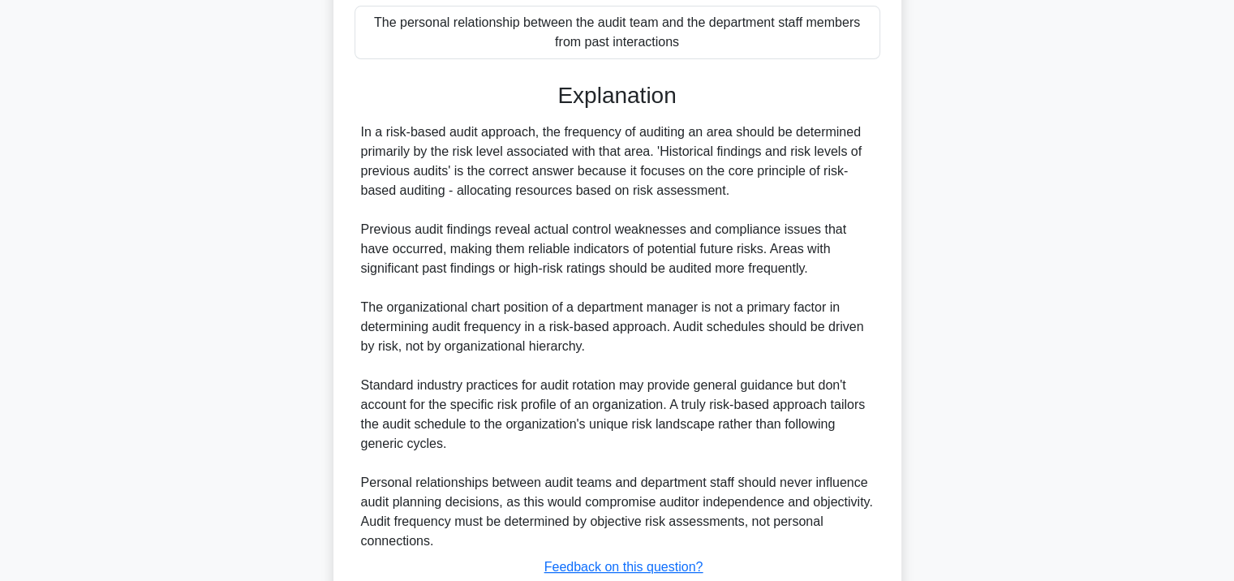
scroll to position [535, 0]
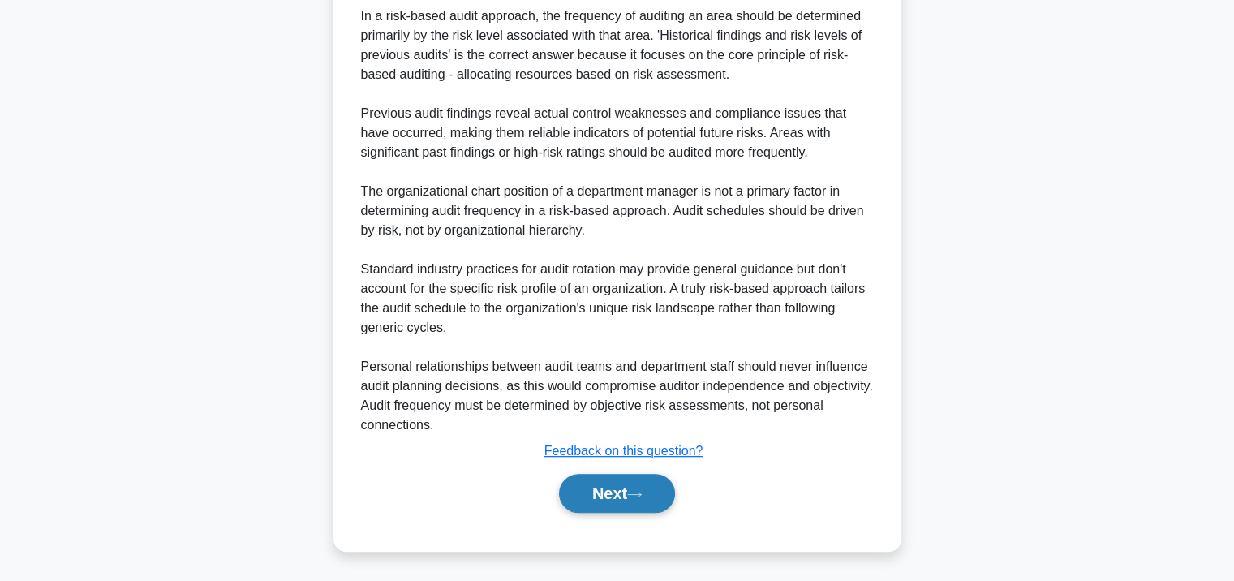
click at [593, 478] on button "Next" at bounding box center [617, 493] width 116 height 39
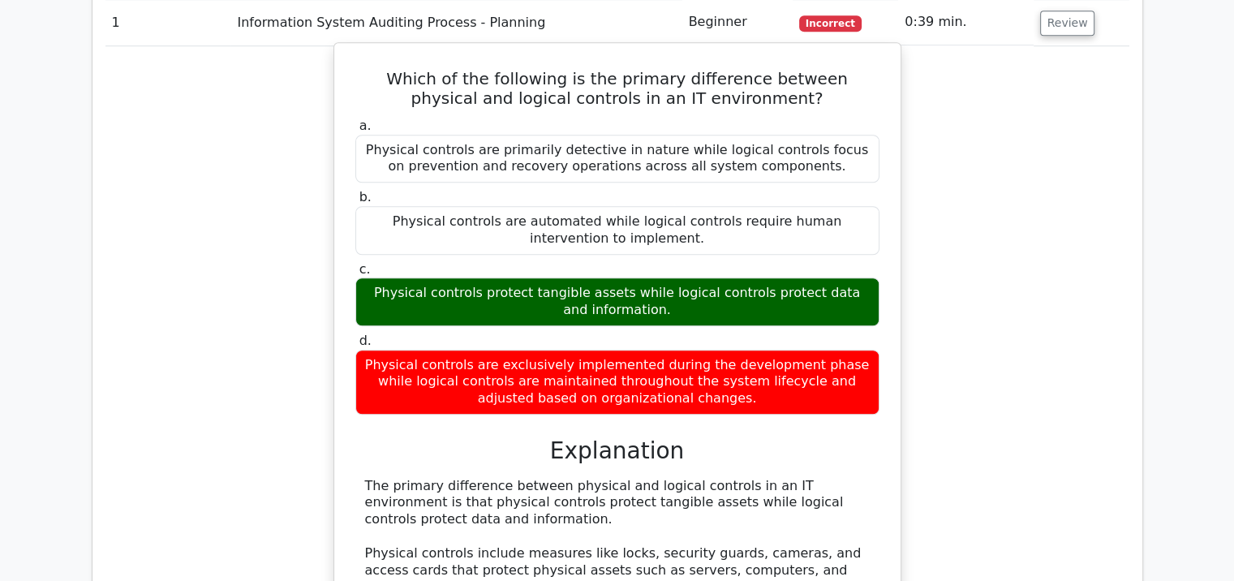
scroll to position [1055, 0]
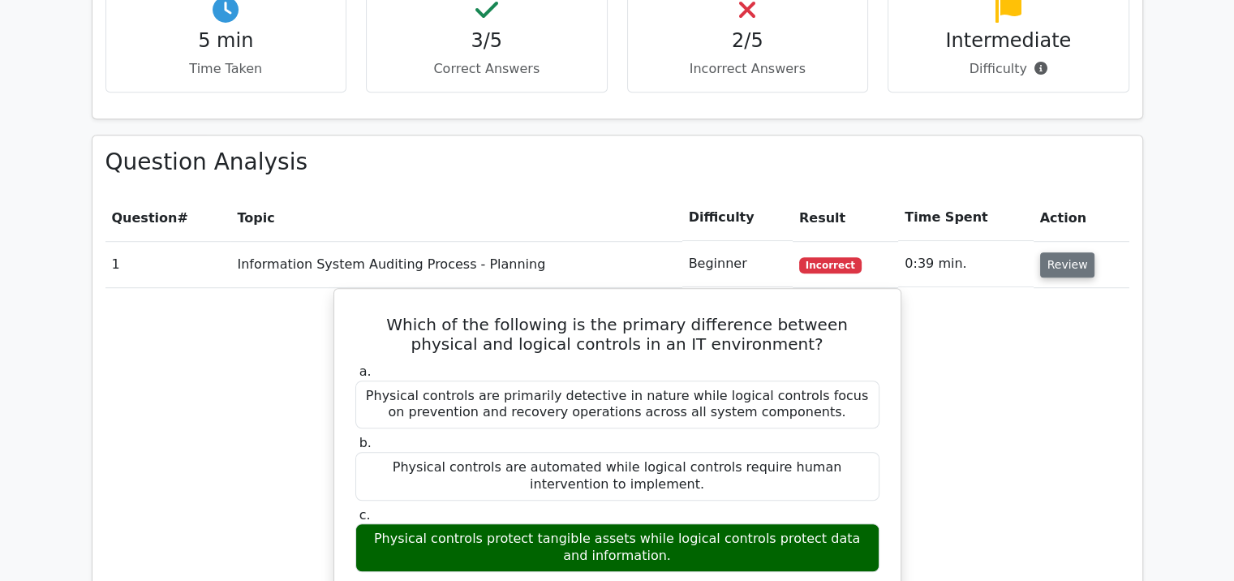
click at [1060, 252] on button "Review" at bounding box center [1067, 264] width 55 height 25
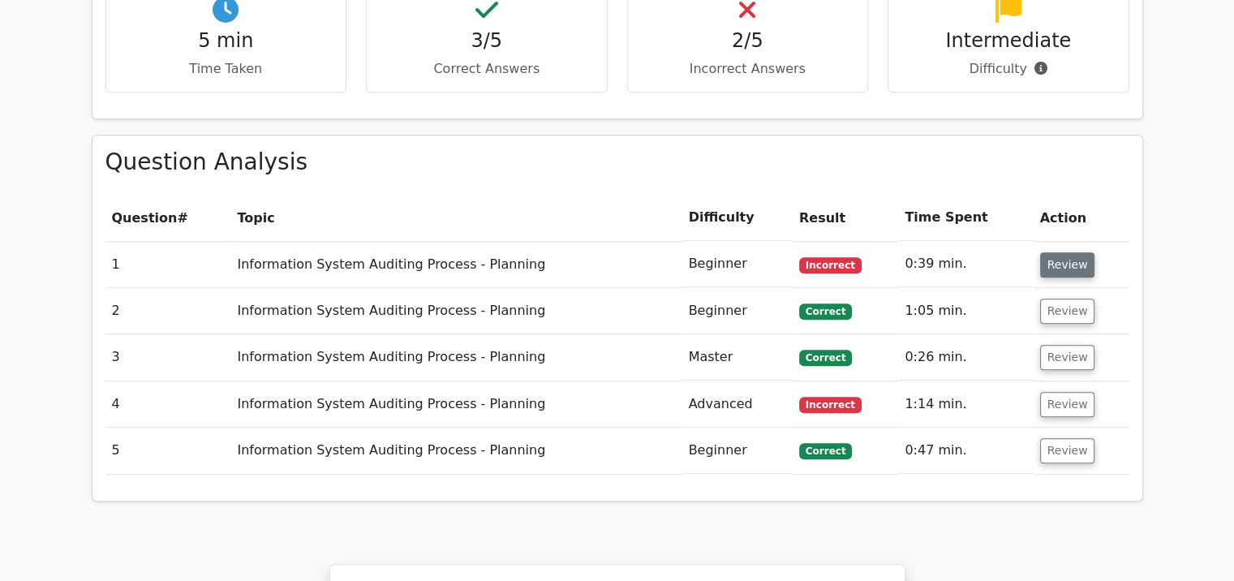
click at [1060, 252] on button "Review" at bounding box center [1067, 264] width 55 height 25
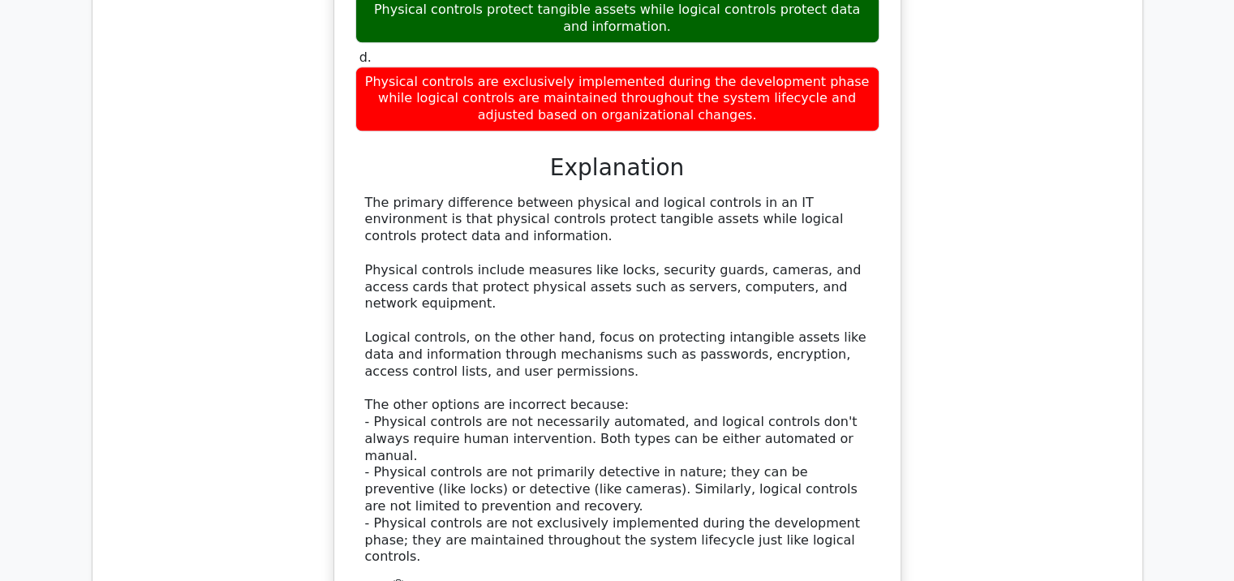
scroll to position [1785, 0]
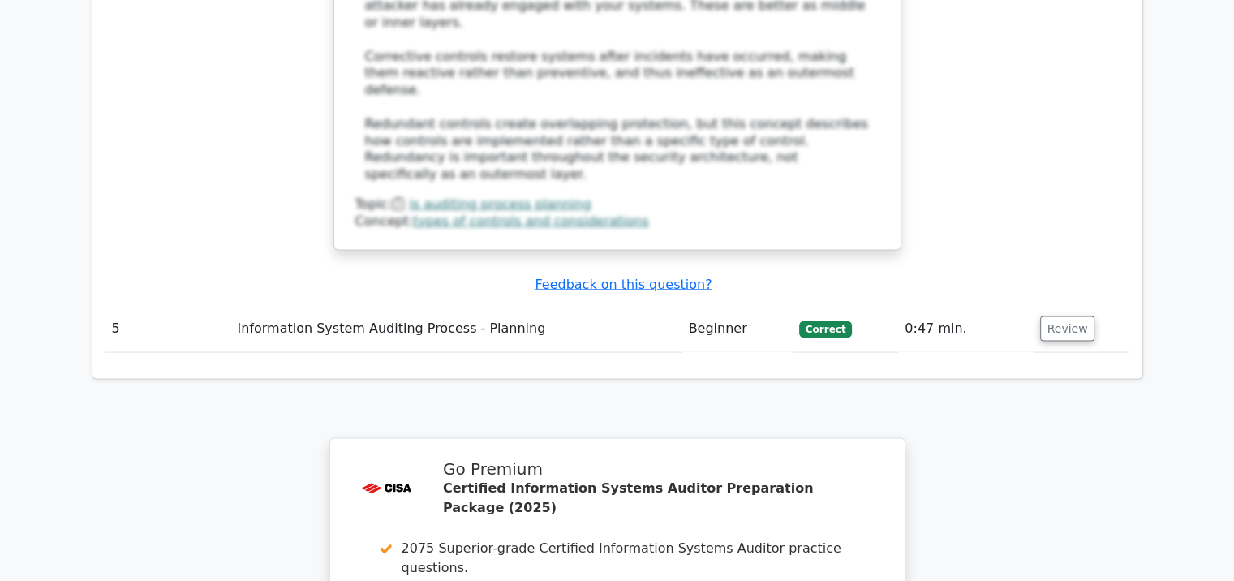
scroll to position [3394, 0]
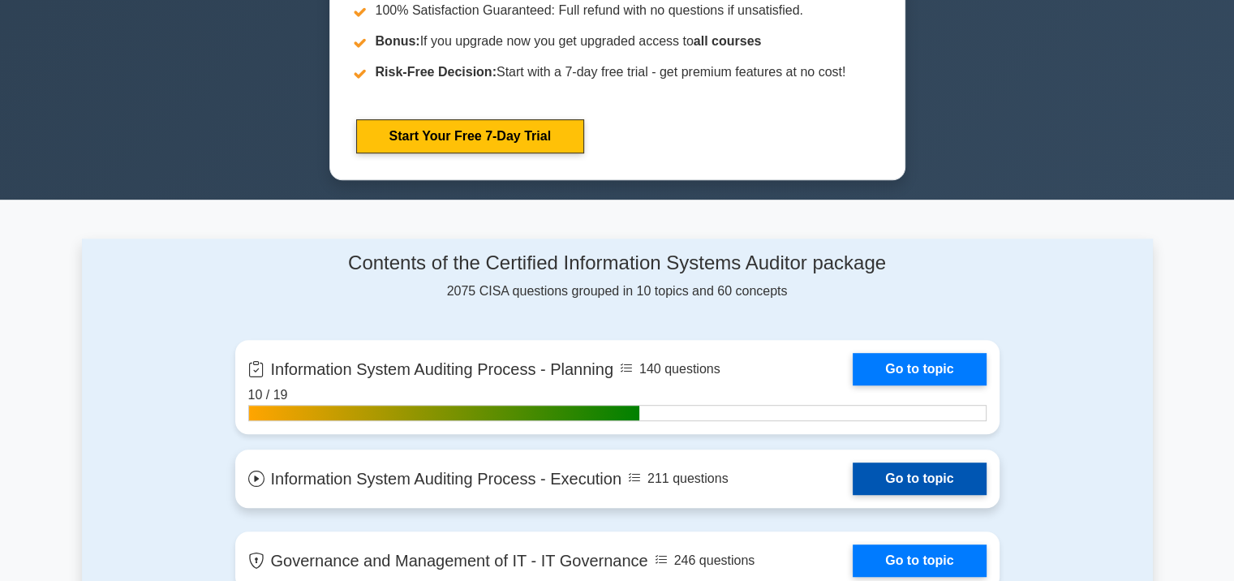
scroll to position [1055, 0]
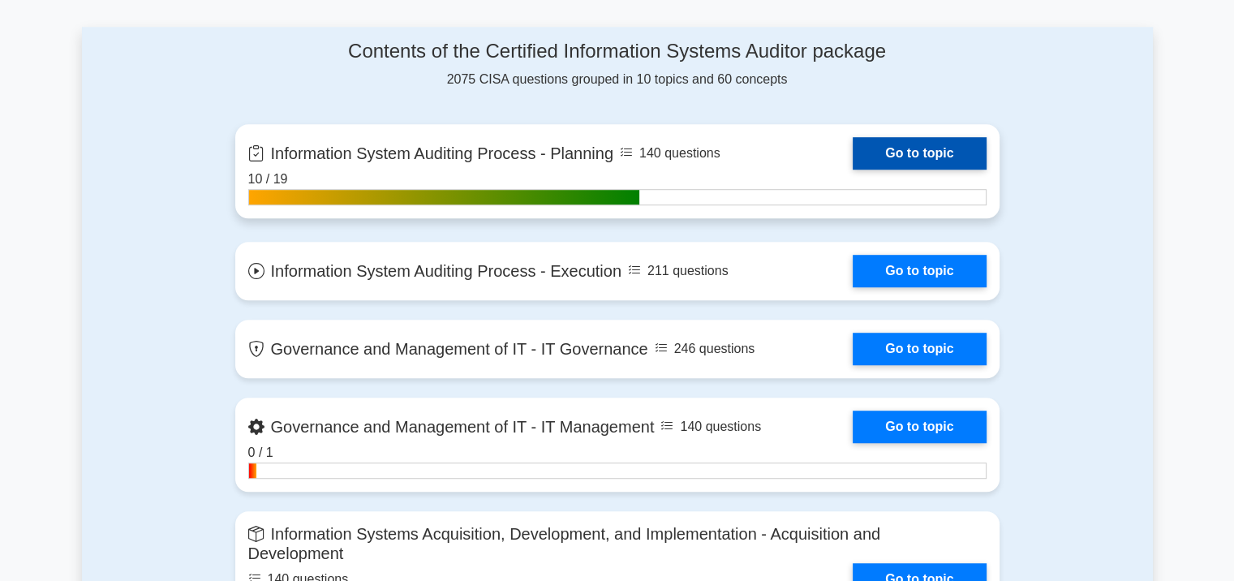
click at [968, 151] on link "Go to topic" at bounding box center [919, 153] width 133 height 32
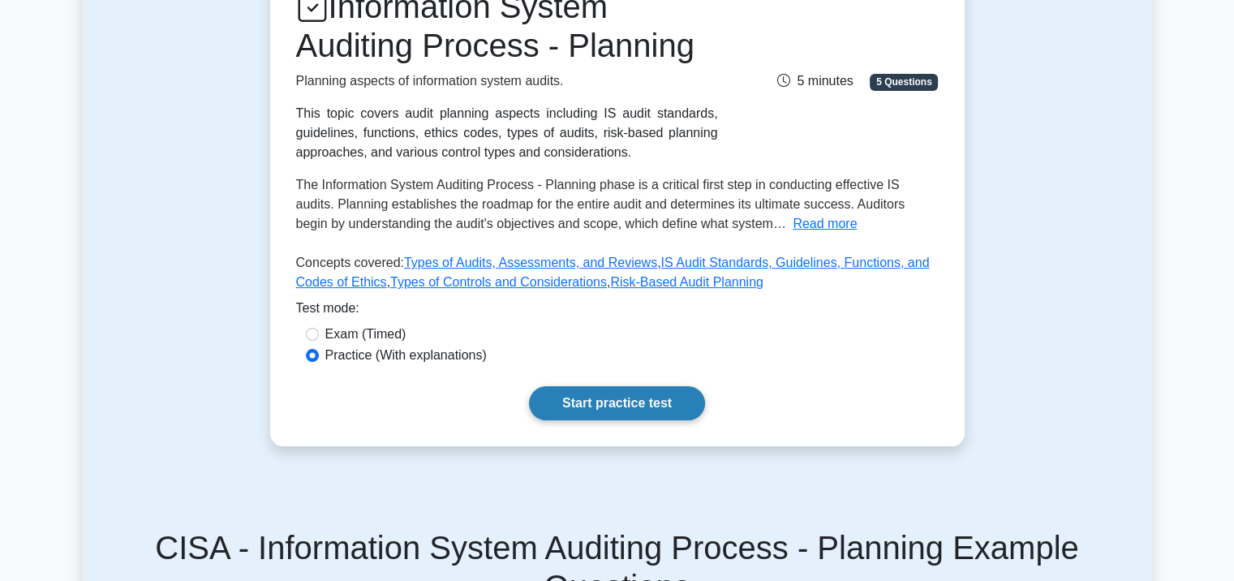
scroll to position [243, 0]
click at [614, 393] on link "Start practice test" at bounding box center [617, 402] width 176 height 34
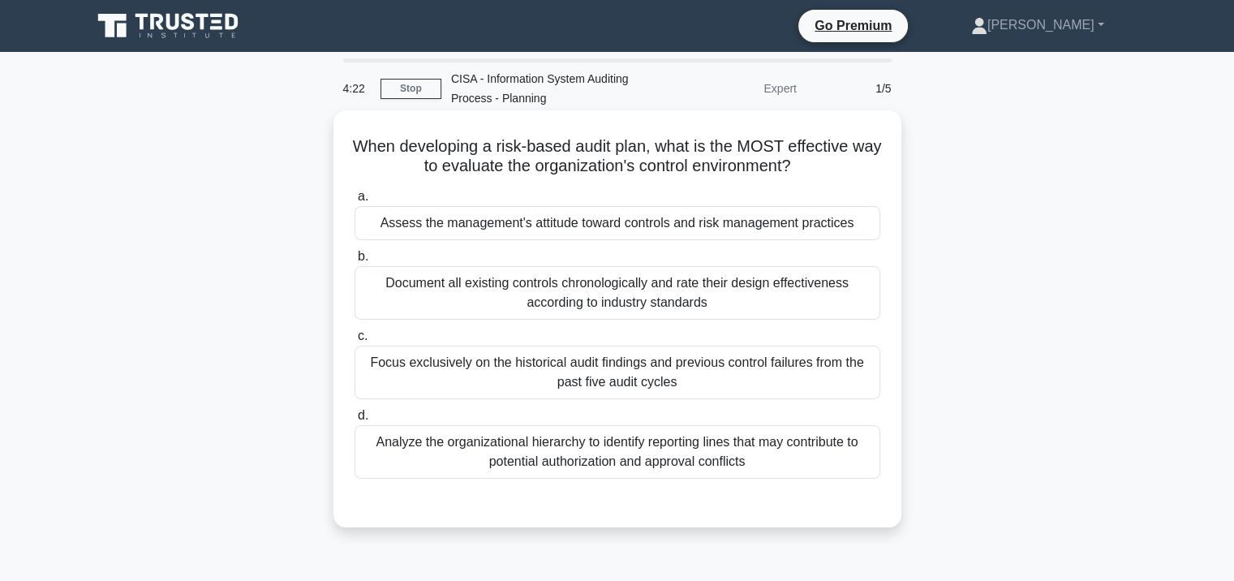
click at [516, 367] on div "Focus exclusively on the historical audit findings and previous control failure…" at bounding box center [617, 373] width 526 height 54
click at [354, 342] on input "c. Focus exclusively on the historical audit findings and previous control fail…" at bounding box center [354, 336] width 0 height 11
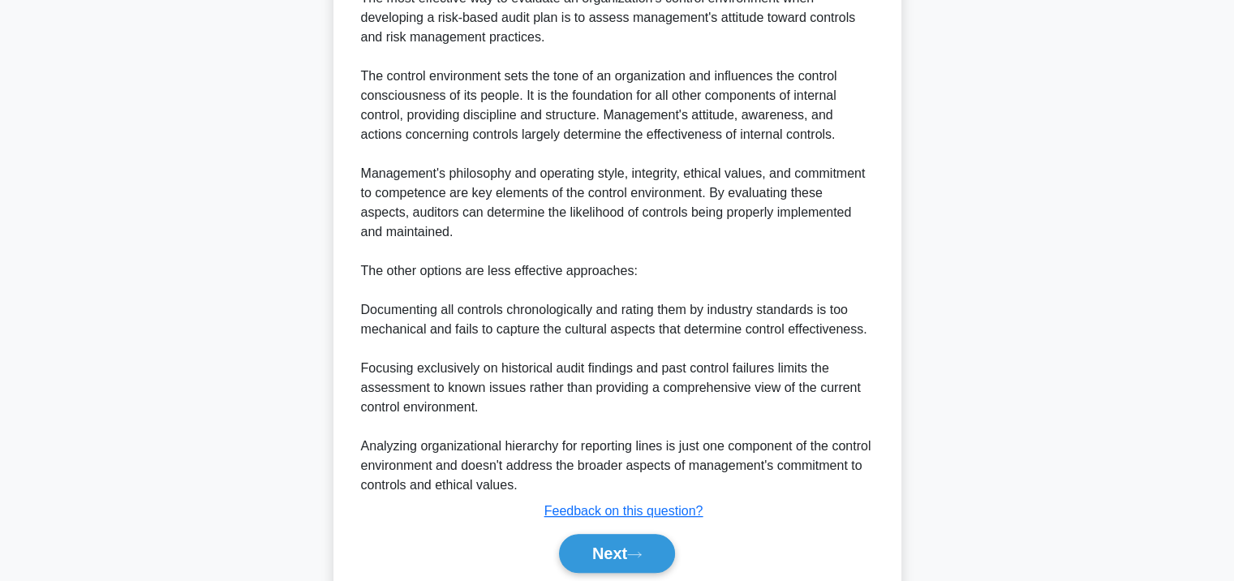
scroll to position [614, 0]
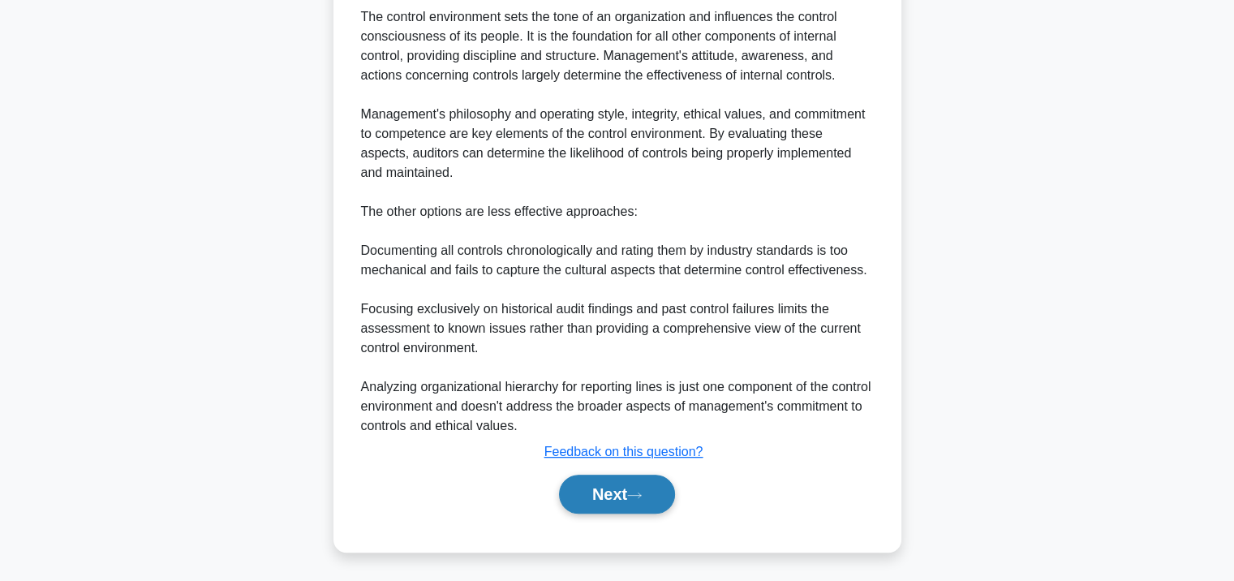
click at [615, 501] on button "Next" at bounding box center [617, 494] width 116 height 39
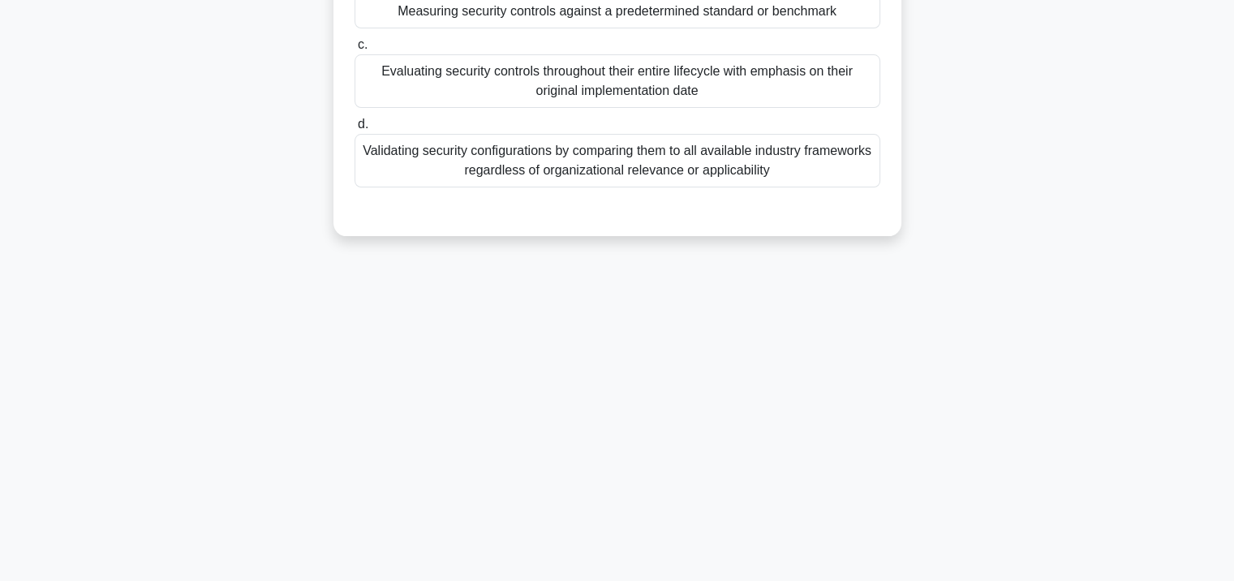
scroll to position [0, 0]
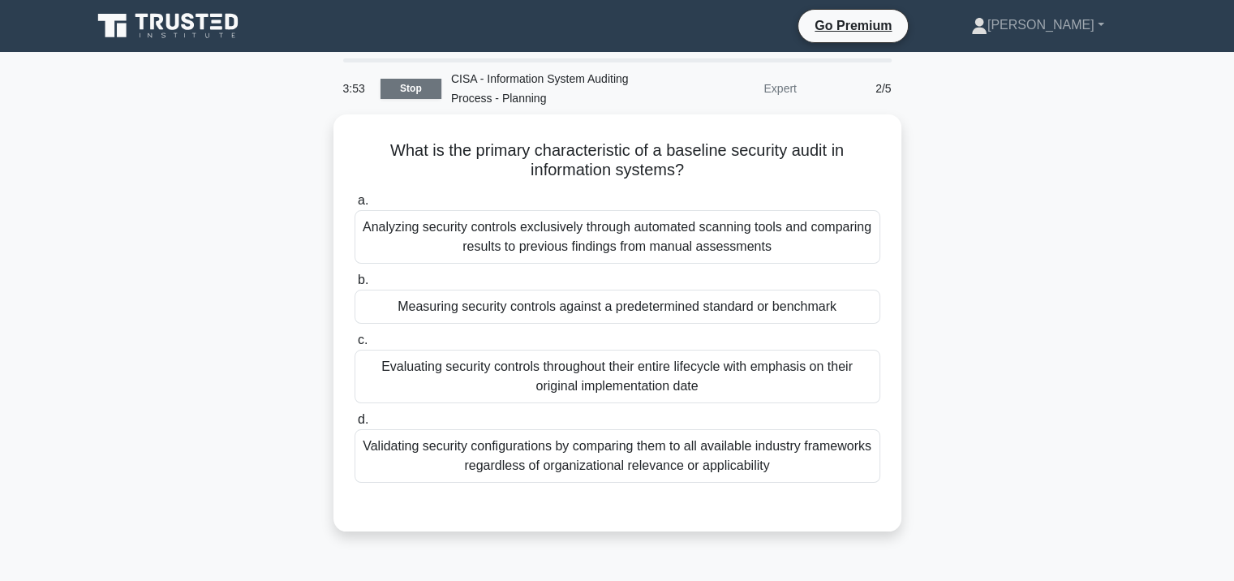
click at [415, 88] on link "Stop" at bounding box center [410, 89] width 61 height 20
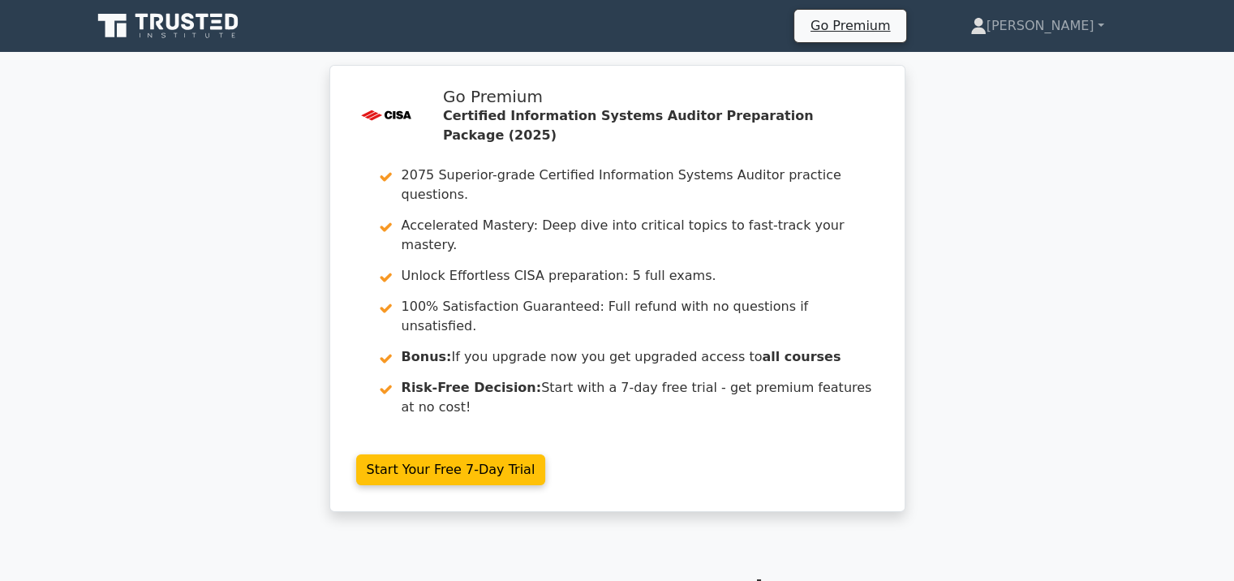
click at [208, 24] on icon at bounding box center [170, 26] width 156 height 31
click at [1089, 25] on link "[PERSON_NAME]" at bounding box center [1037, 26] width 212 height 32
click at [1051, 52] on link "Profile" at bounding box center [996, 64] width 128 height 26
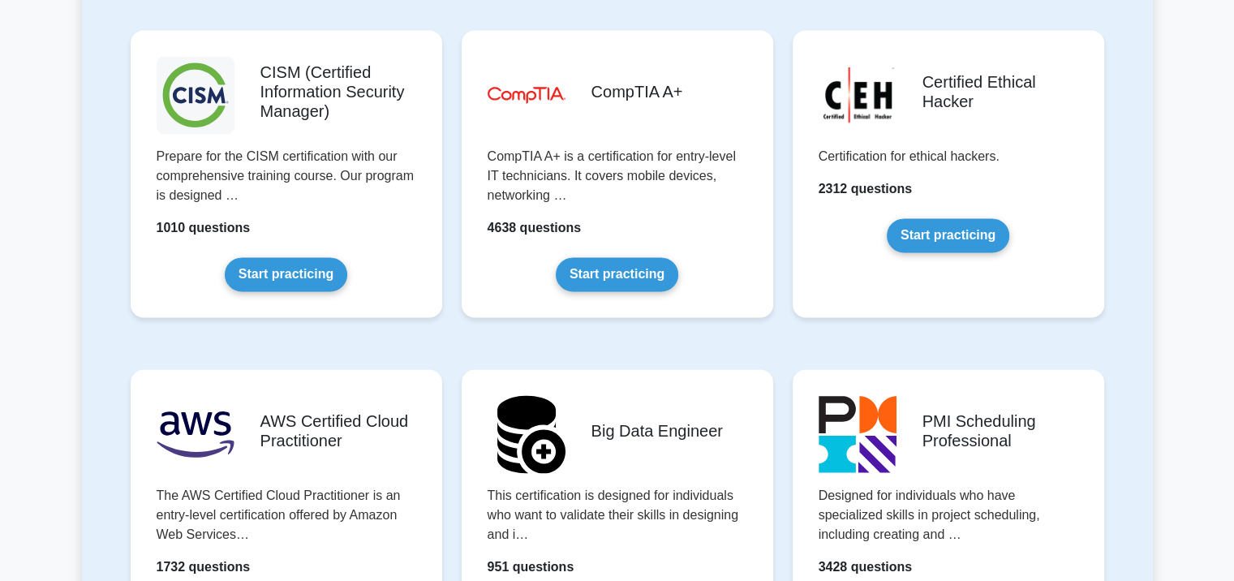
scroll to position [2028, 0]
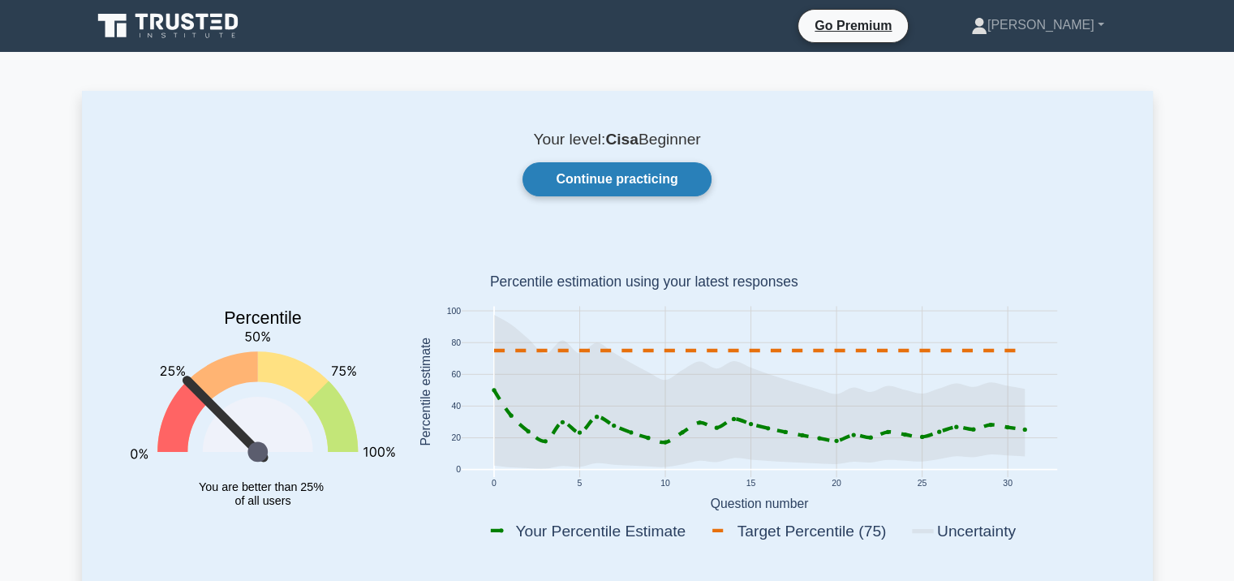
click at [594, 165] on link "Continue practicing" at bounding box center [616, 179] width 188 height 34
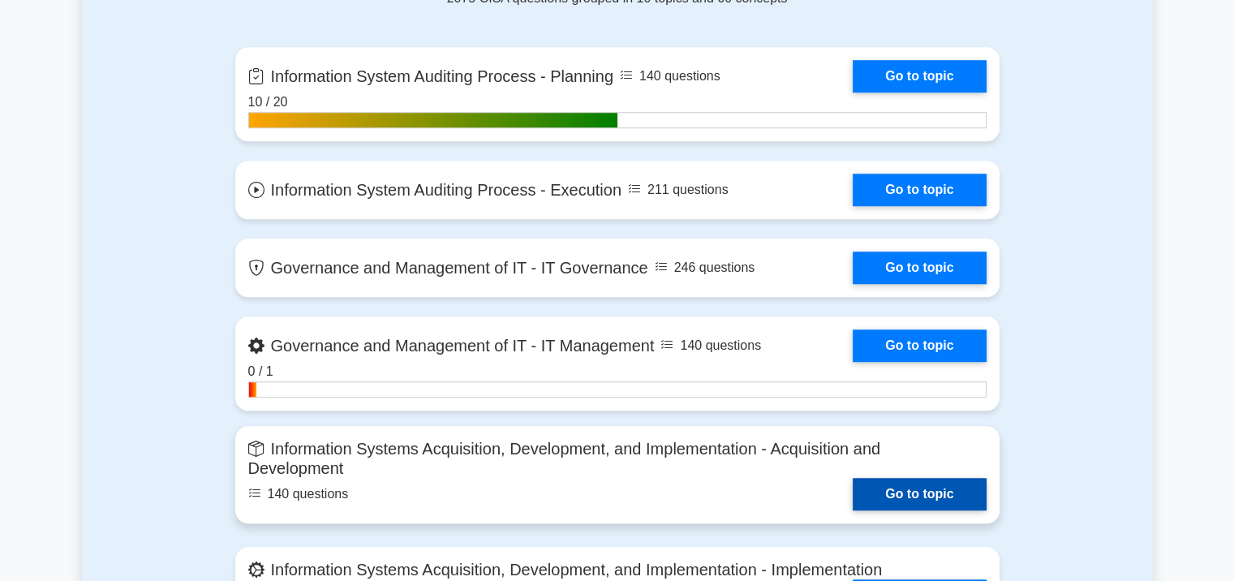
scroll to position [1298, 0]
